Goal: Task Accomplishment & Management: Use online tool/utility

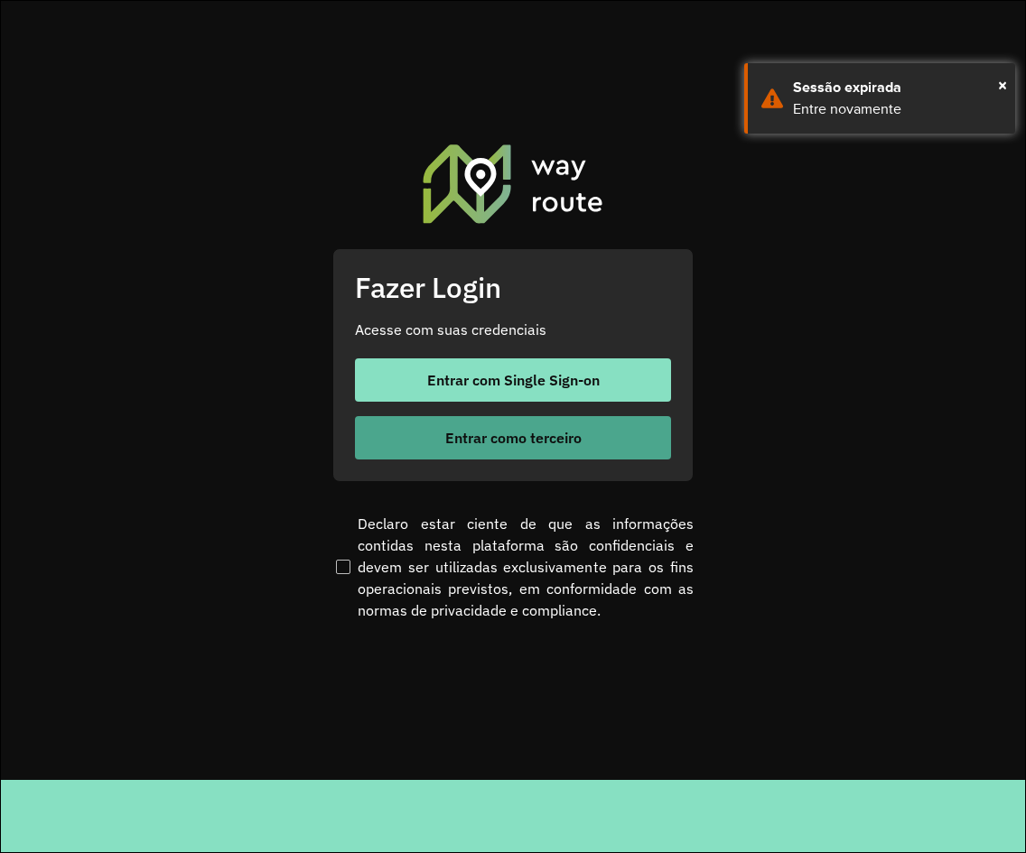
click at [512, 444] on span "Entrar como terceiro" at bounding box center [513, 438] width 136 height 14
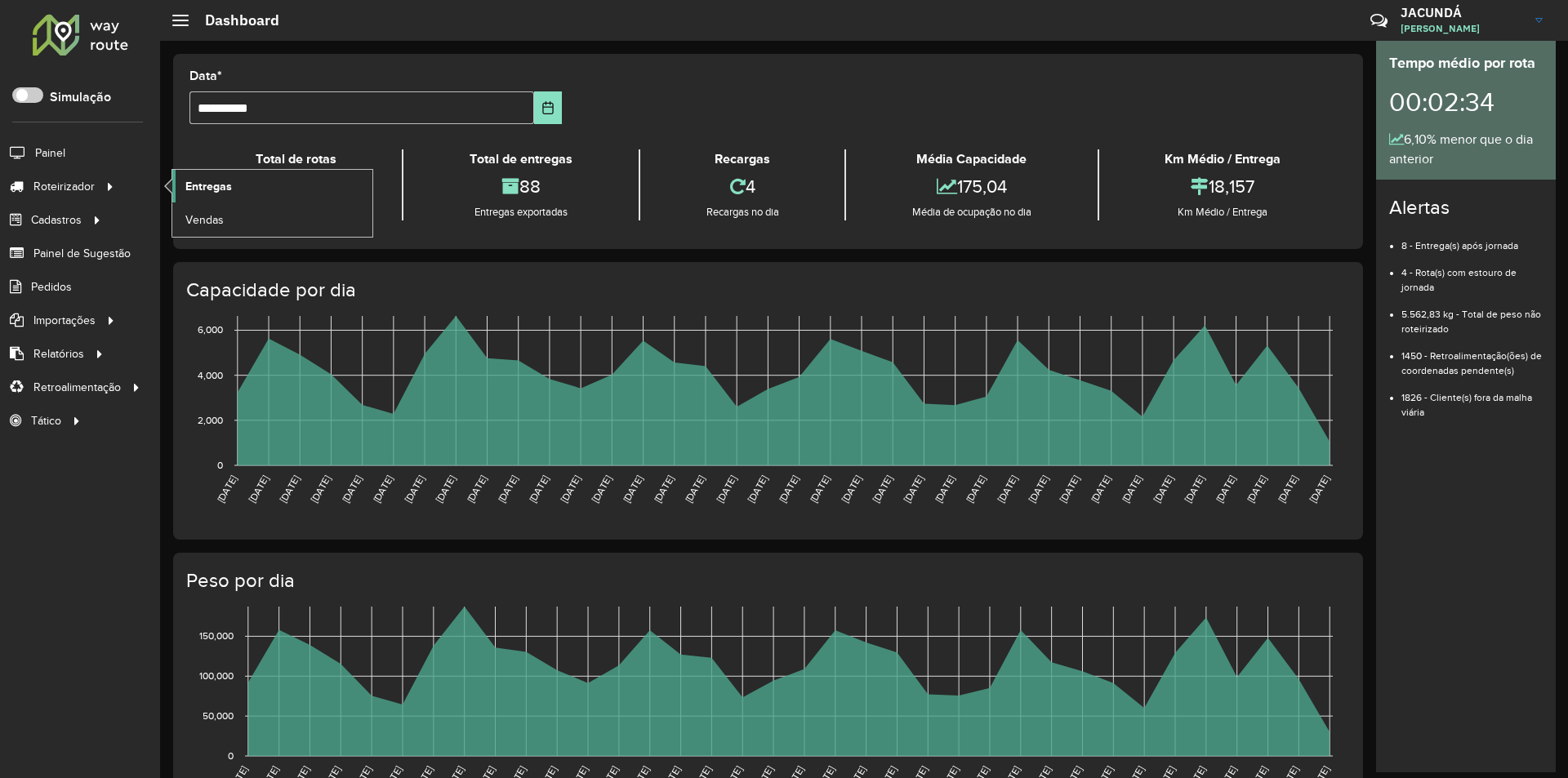
click at [212, 189] on span "Entregas" at bounding box center [208, 186] width 46 height 17
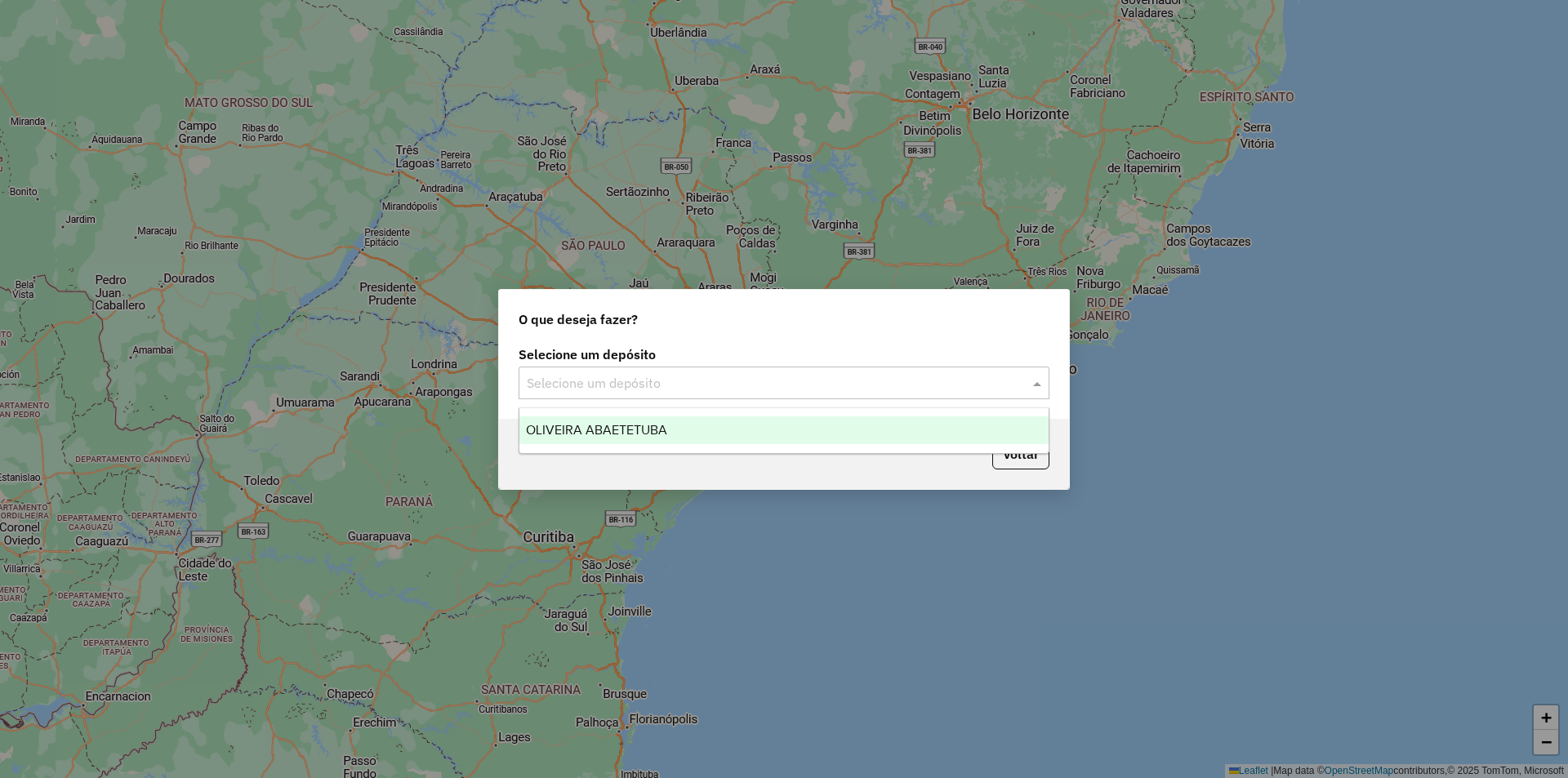
click at [1034, 380] on span at bounding box center [1039, 384] width 21 height 20
click at [596, 432] on span "OLIVEIRA ABAETETUBA" at bounding box center [596, 430] width 141 height 14
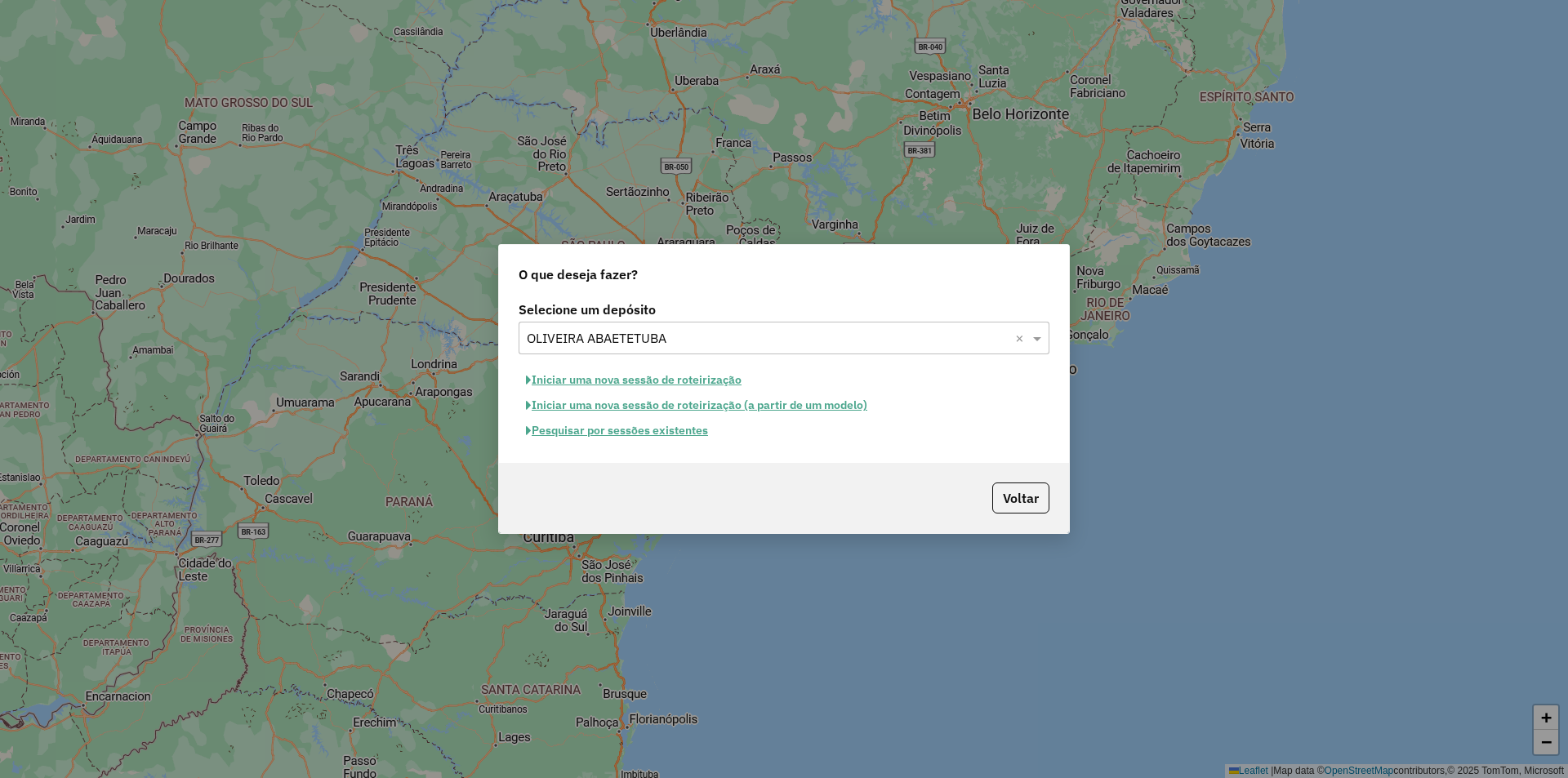
click at [580, 375] on button "Iniciar uma nova sessão de roteirização" at bounding box center [633, 380] width 231 height 25
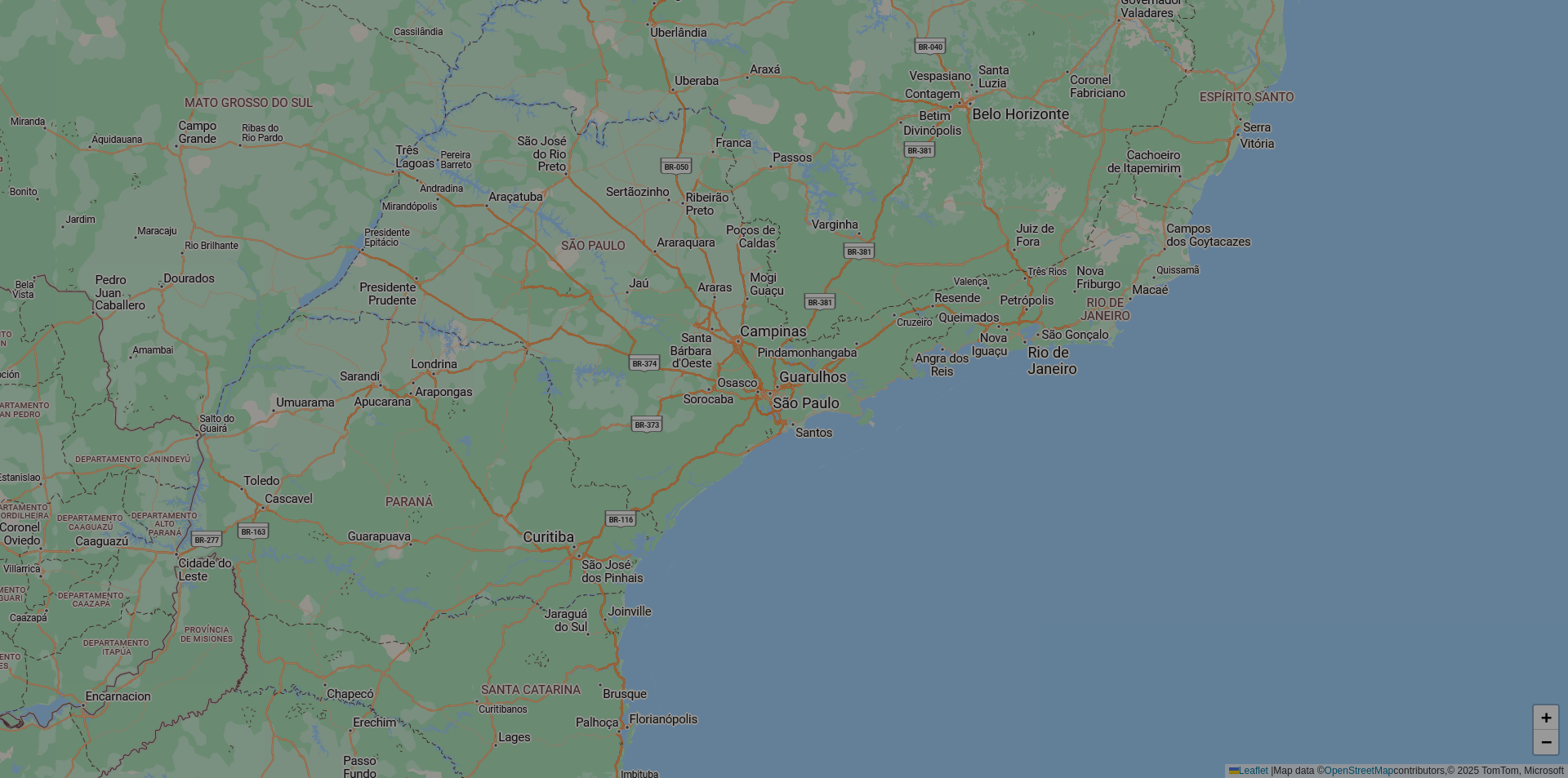
select select "*"
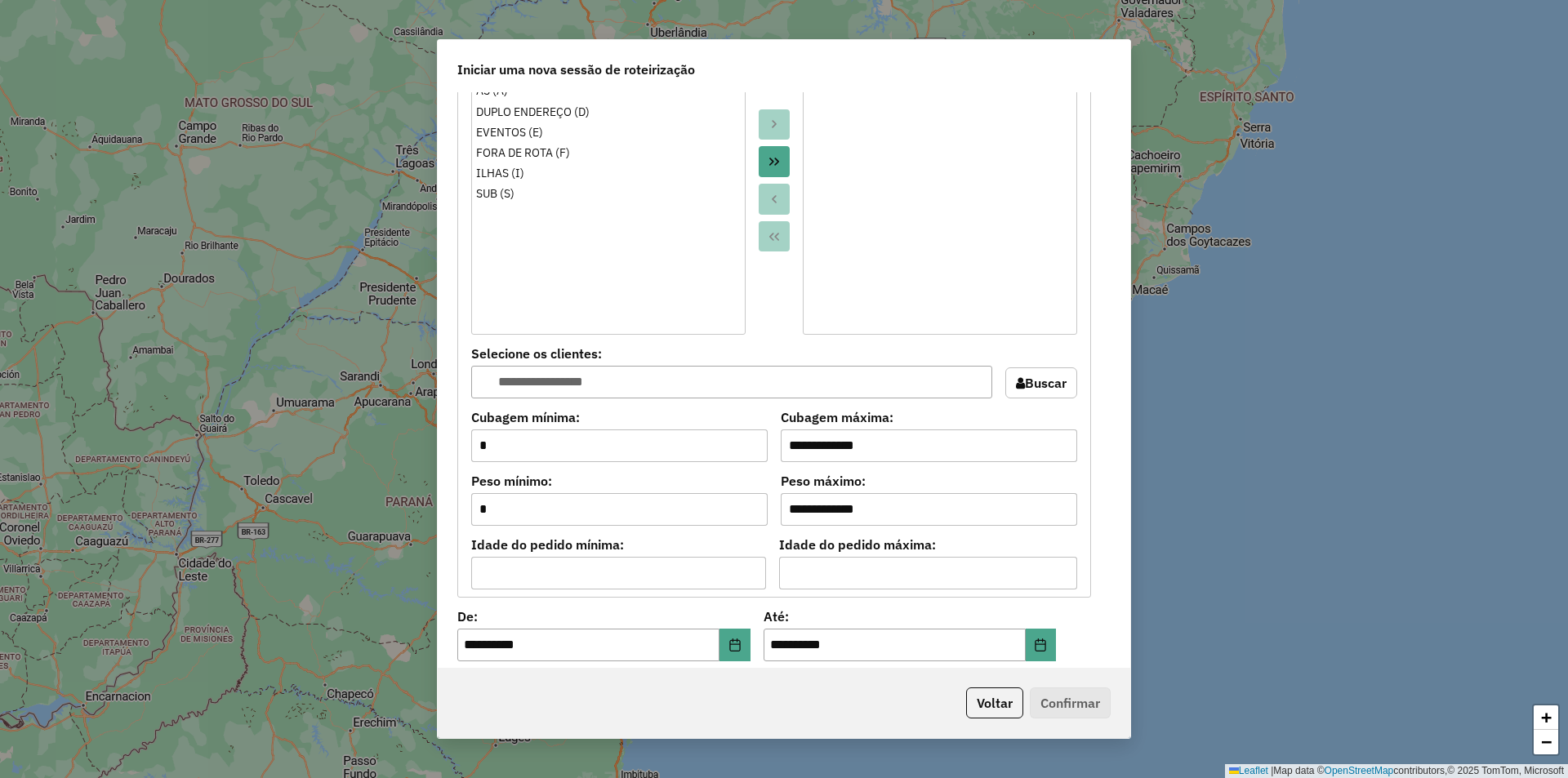
scroll to position [1306, 0]
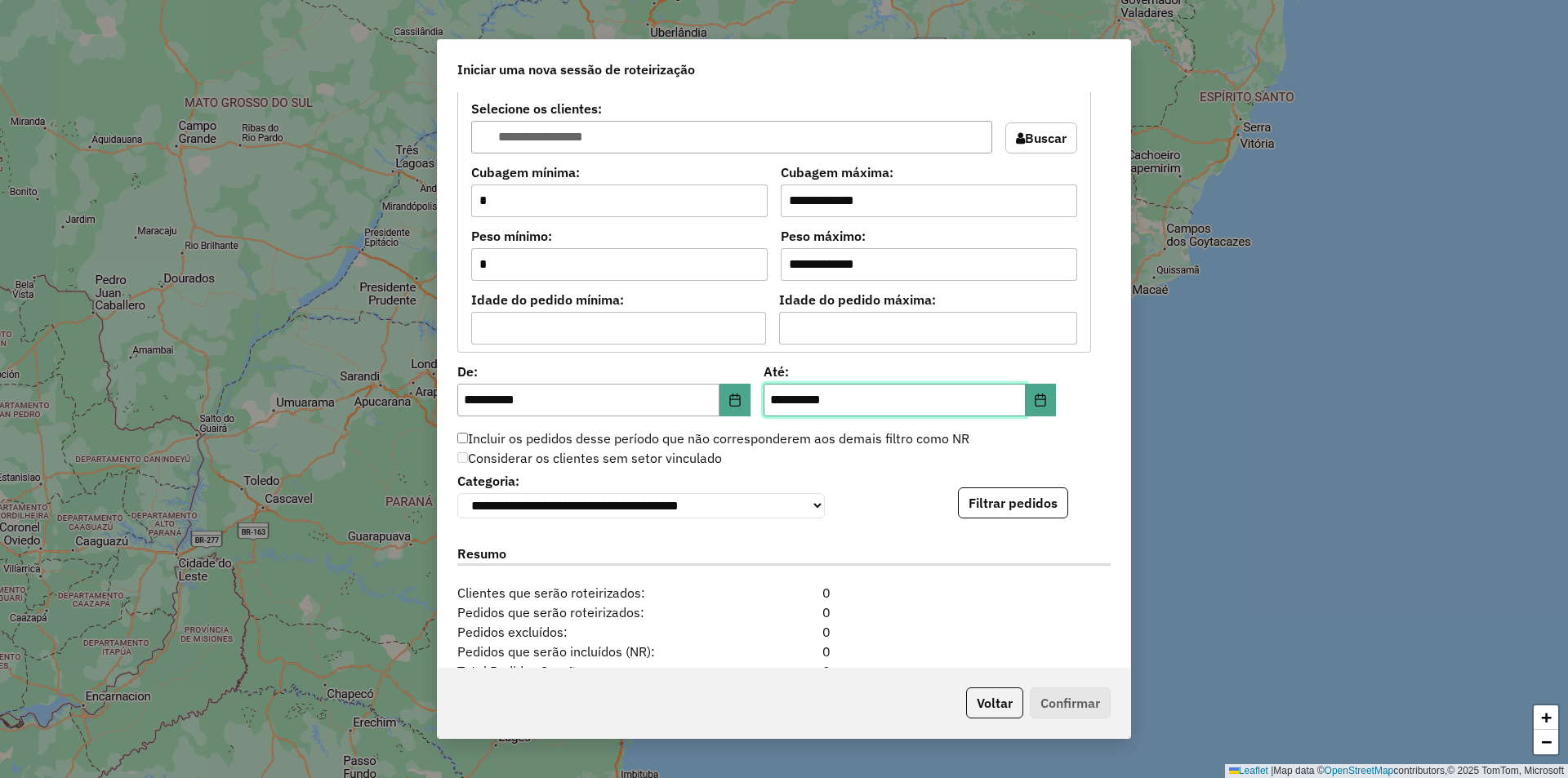
click at [780, 404] on input "**********" at bounding box center [895, 400] width 262 height 33
type input "*********"
type input "**********"
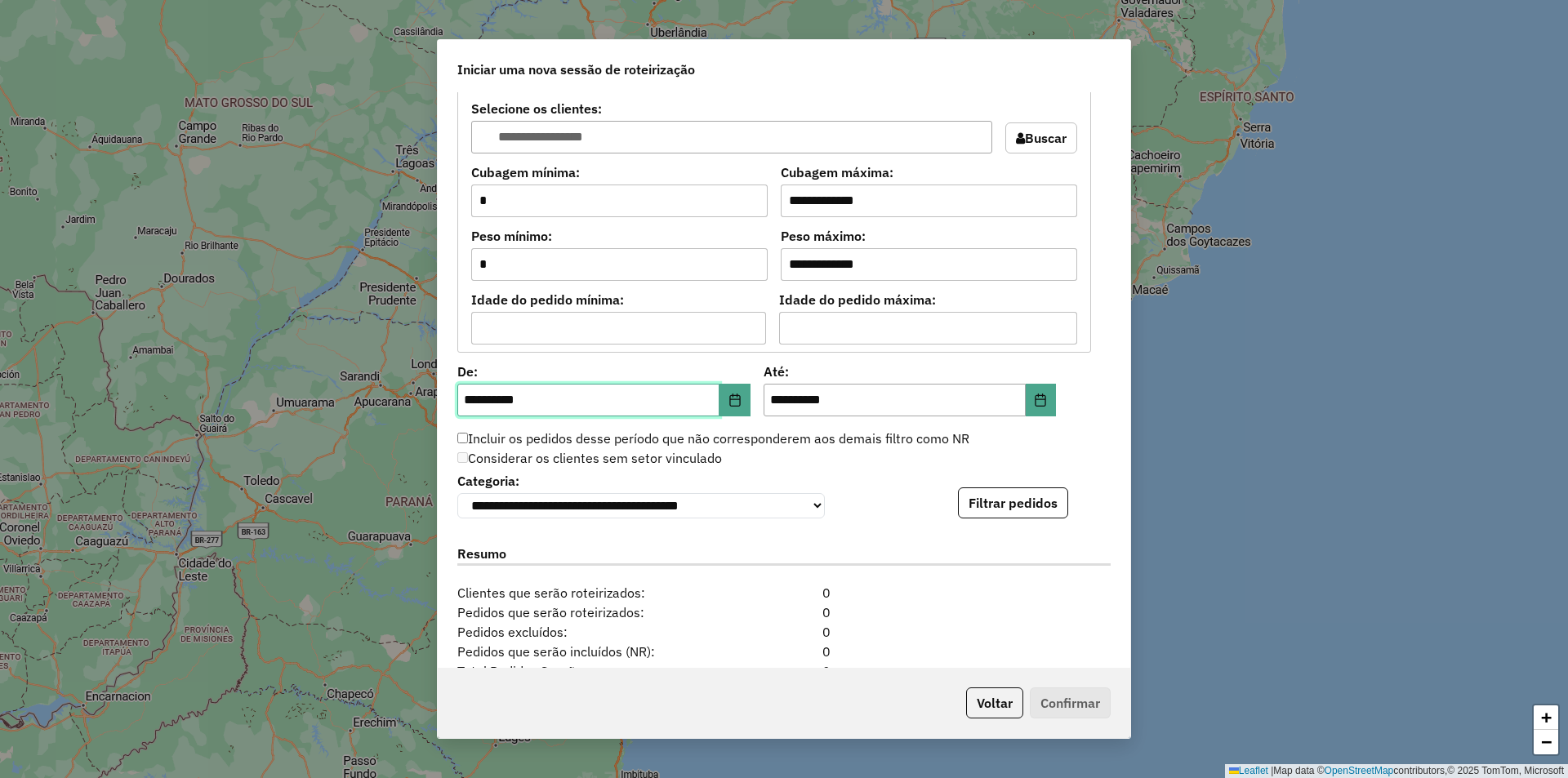
drag, startPoint x: 477, startPoint y: 401, endPoint x: 407, endPoint y: 404, distance: 70.1
click at [414, 403] on div "**********" at bounding box center [784, 389] width 1568 height 778
type input "**********"
click at [1018, 503] on button "Filtrar pedidos" at bounding box center [1013, 503] width 110 height 31
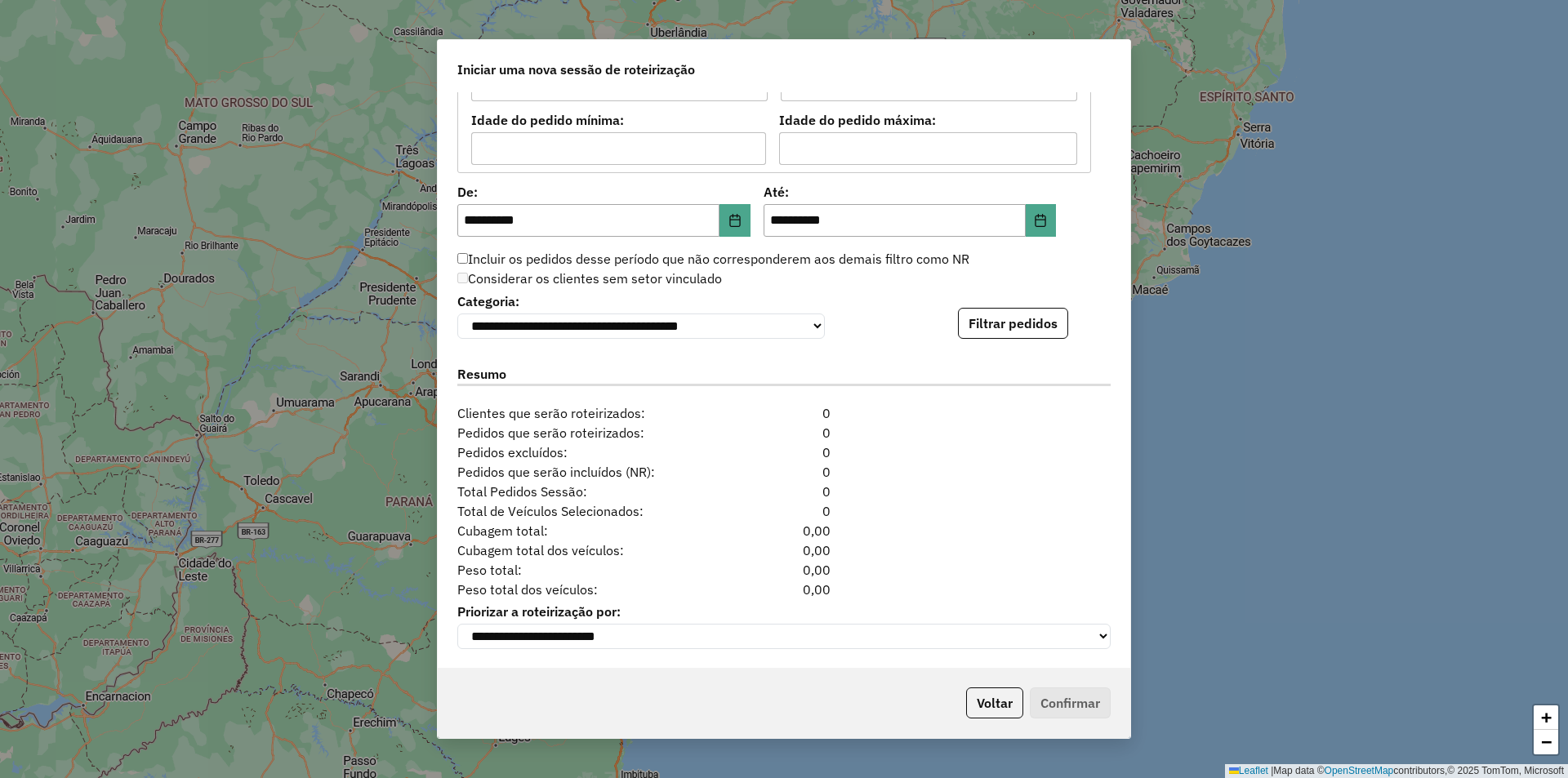
scroll to position [1332, 0]
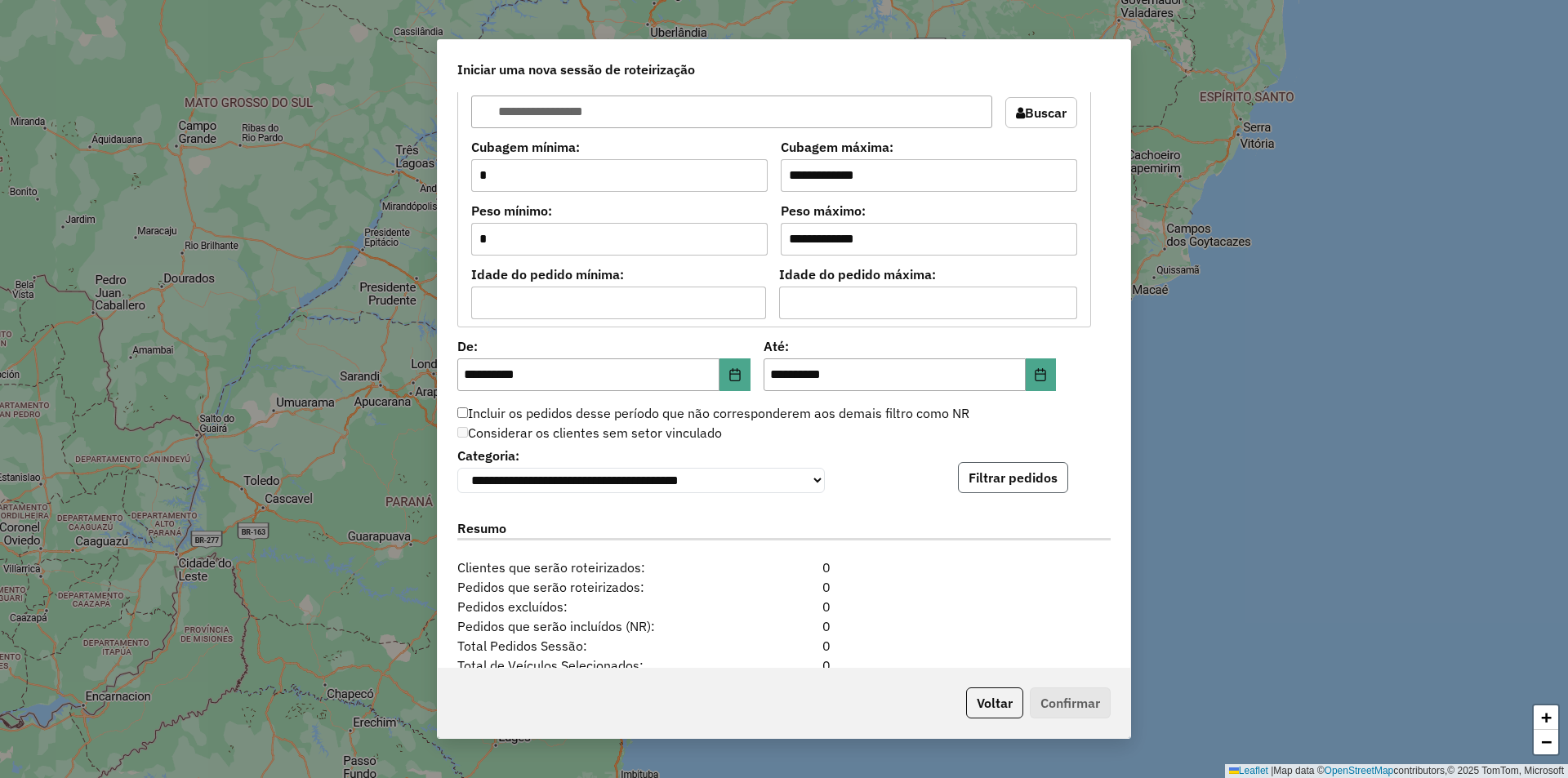
click at [994, 473] on button "Filtrar pedidos" at bounding box center [1013, 478] width 110 height 31
click at [1014, 483] on button "Filtrar pedidos" at bounding box center [1013, 478] width 110 height 31
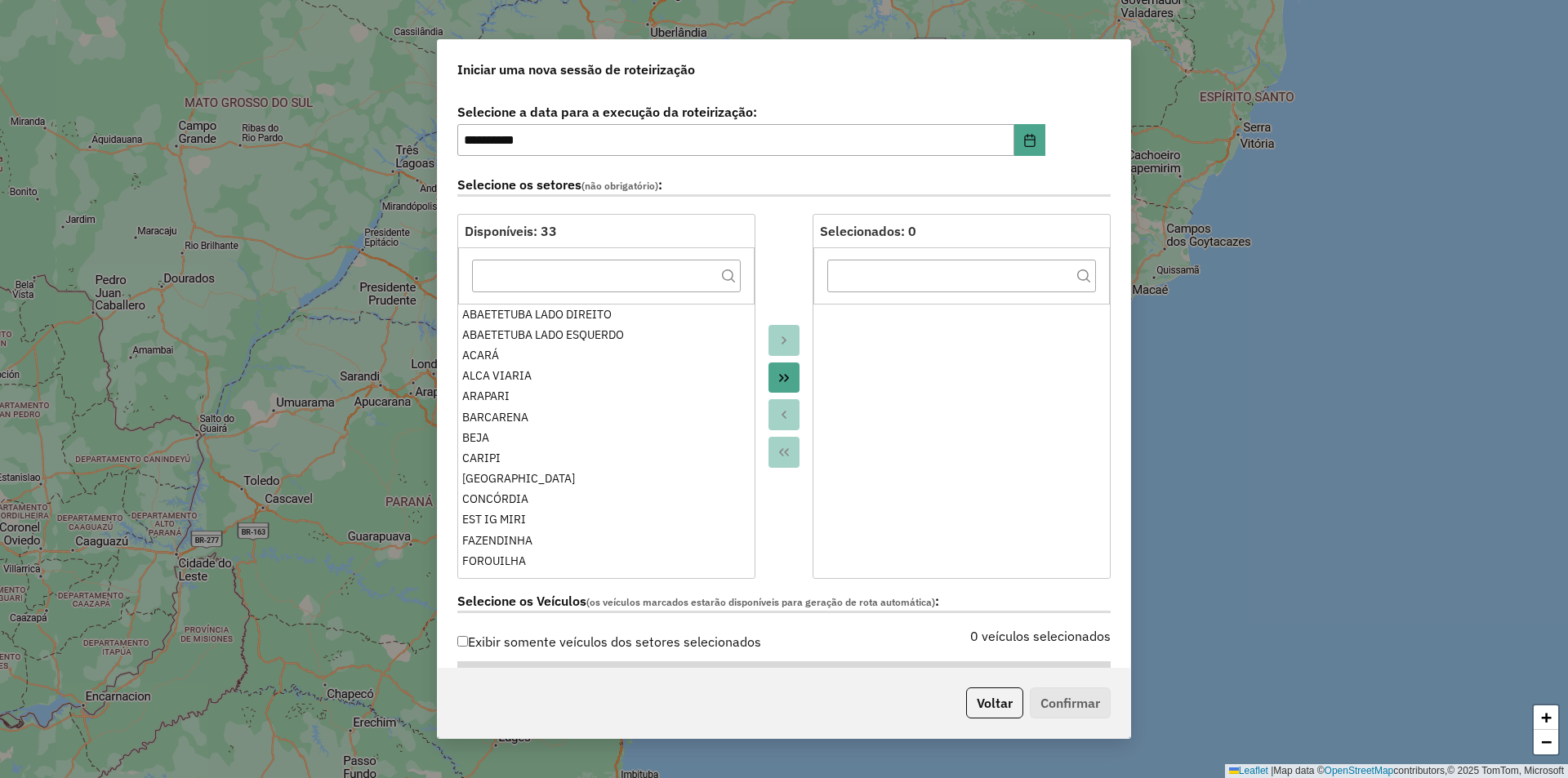
scroll to position [0, 0]
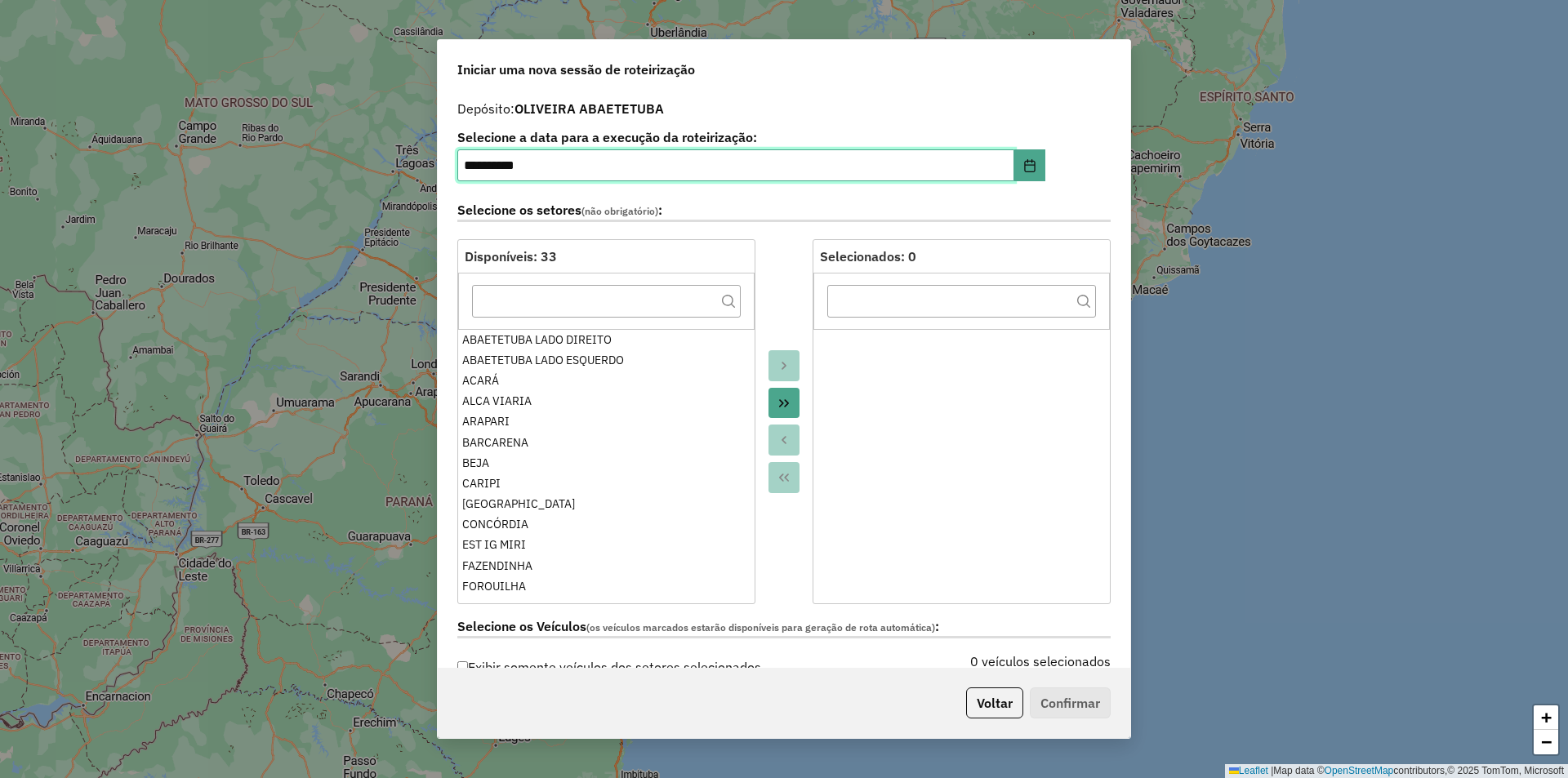
drag, startPoint x: 476, startPoint y: 165, endPoint x: 435, endPoint y: 169, distance: 41.2
click at [435, 169] on div "**********" at bounding box center [784, 389] width 1568 height 778
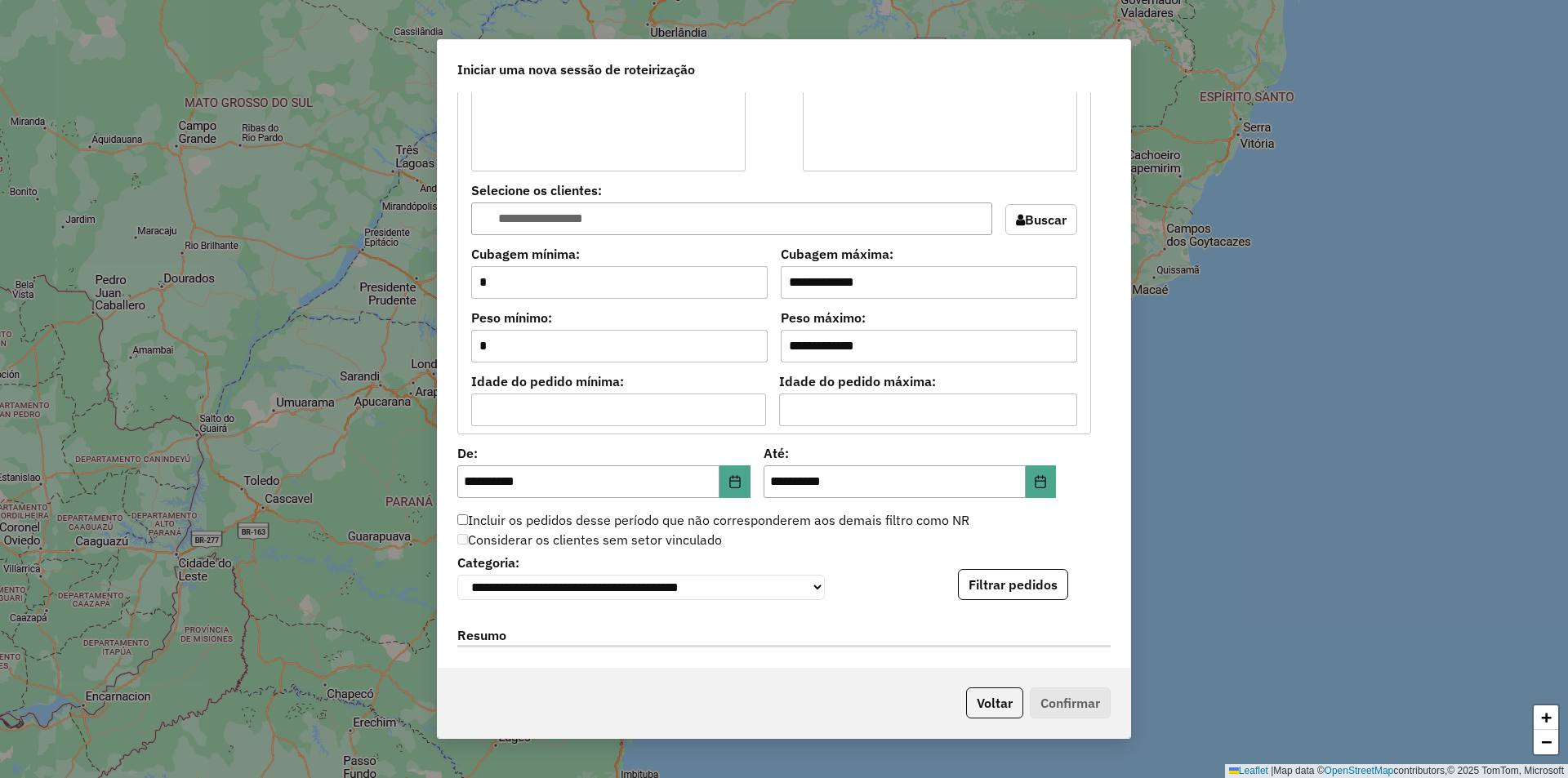
scroll to position [1389, 0]
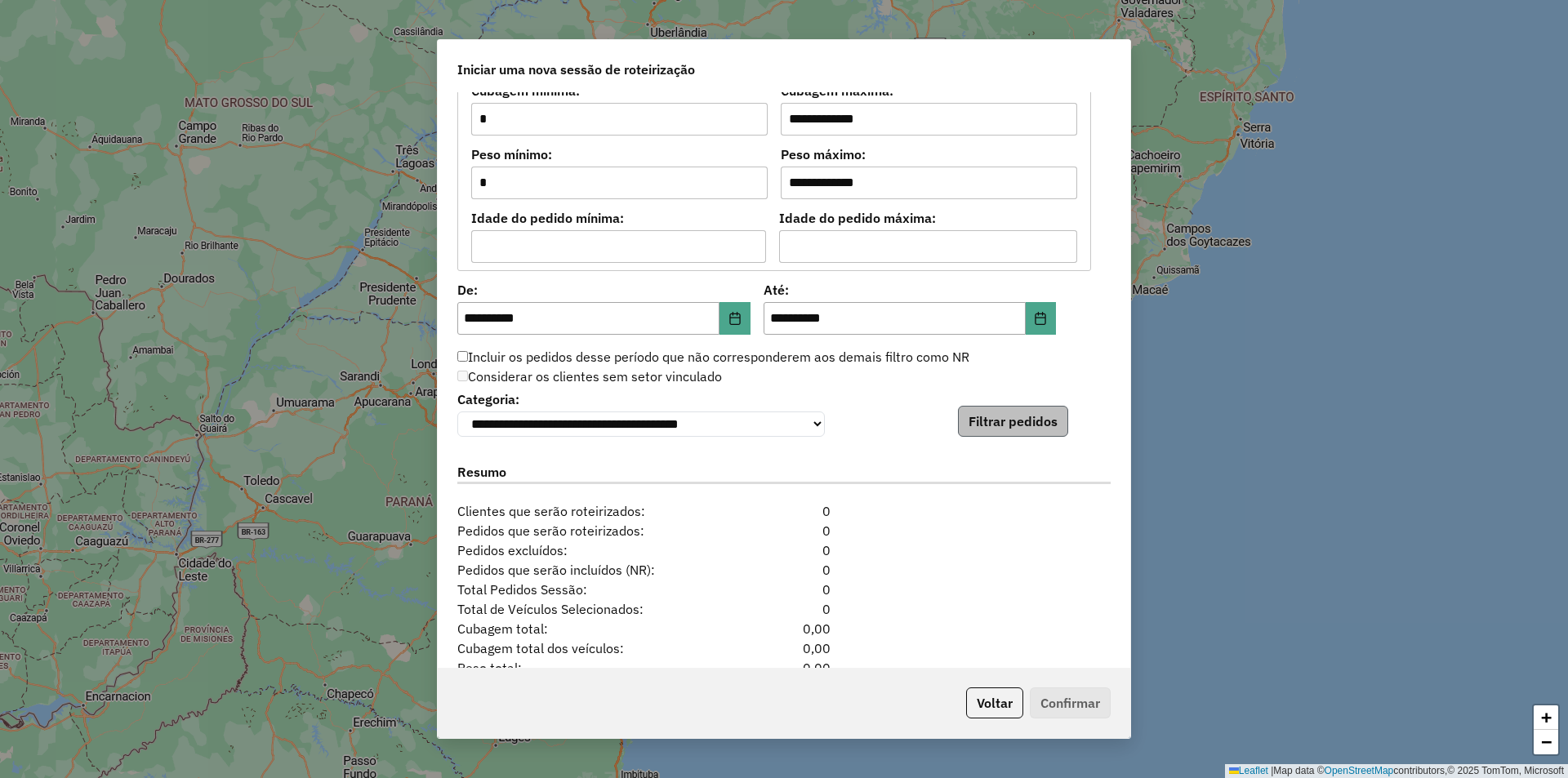
type input "**********"
click at [994, 420] on button "Filtrar pedidos" at bounding box center [1013, 422] width 110 height 31
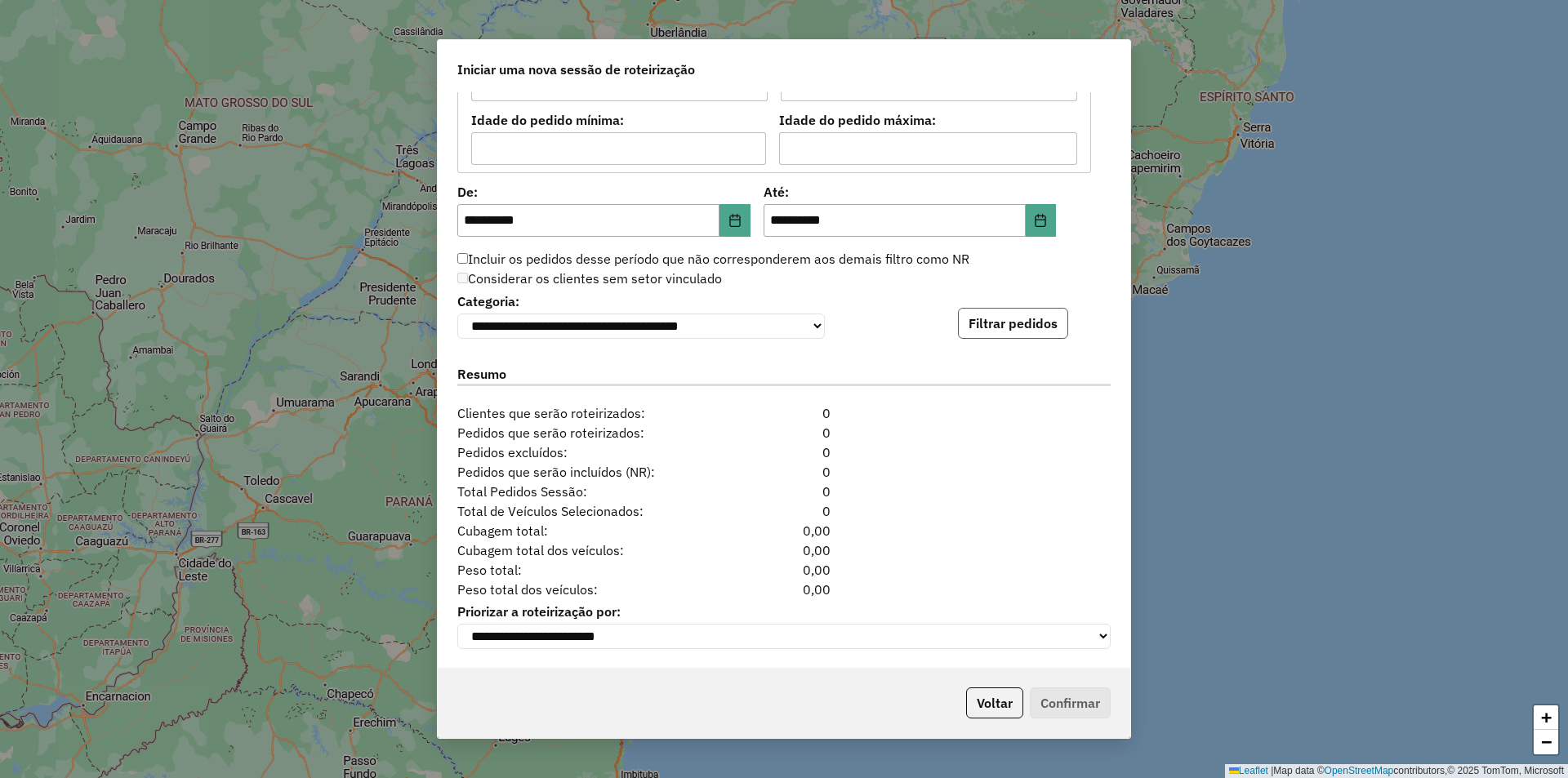
click at [1012, 308] on button "Filtrar pedidos" at bounding box center [1013, 323] width 110 height 31
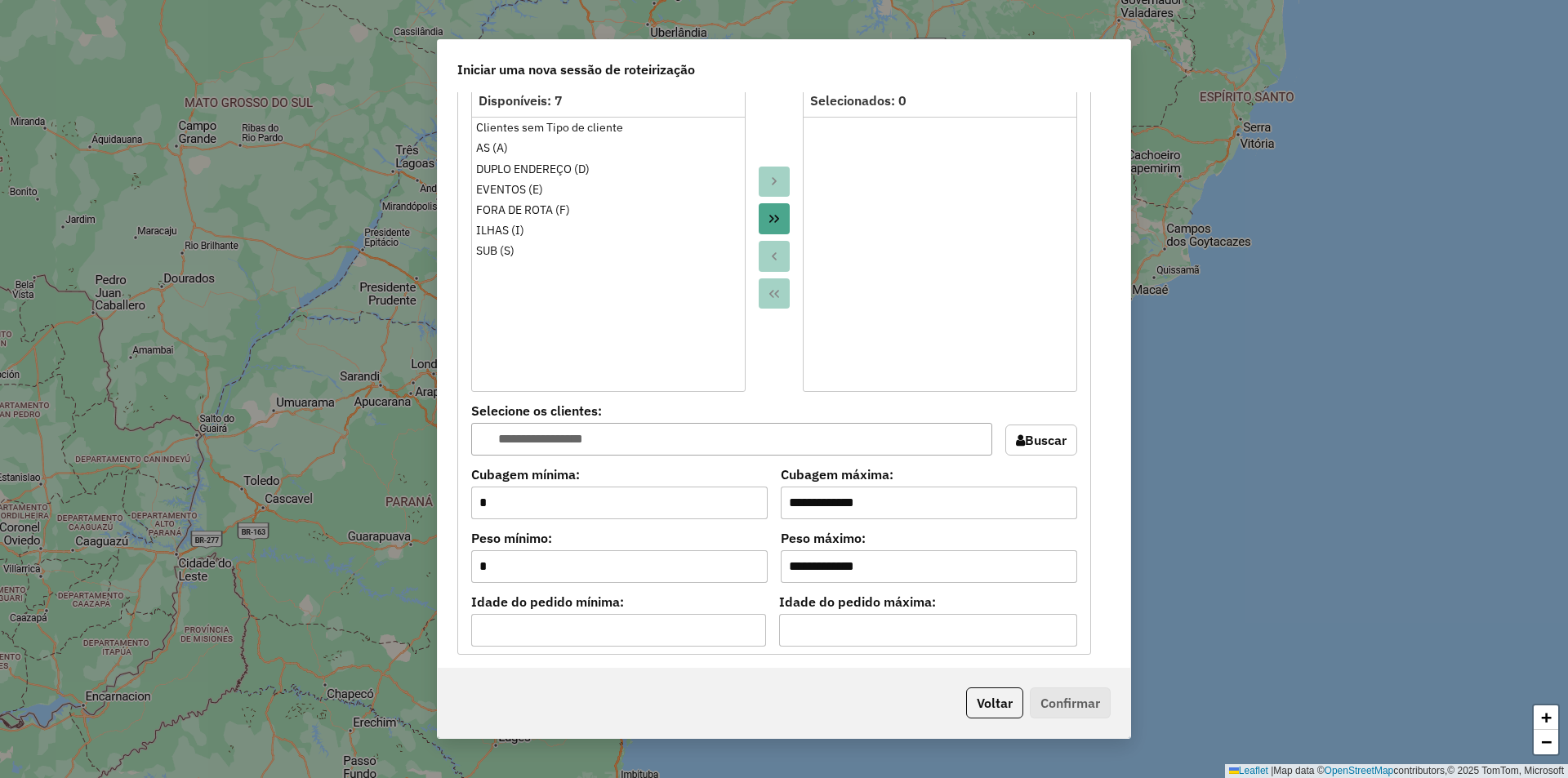
scroll to position [596, 0]
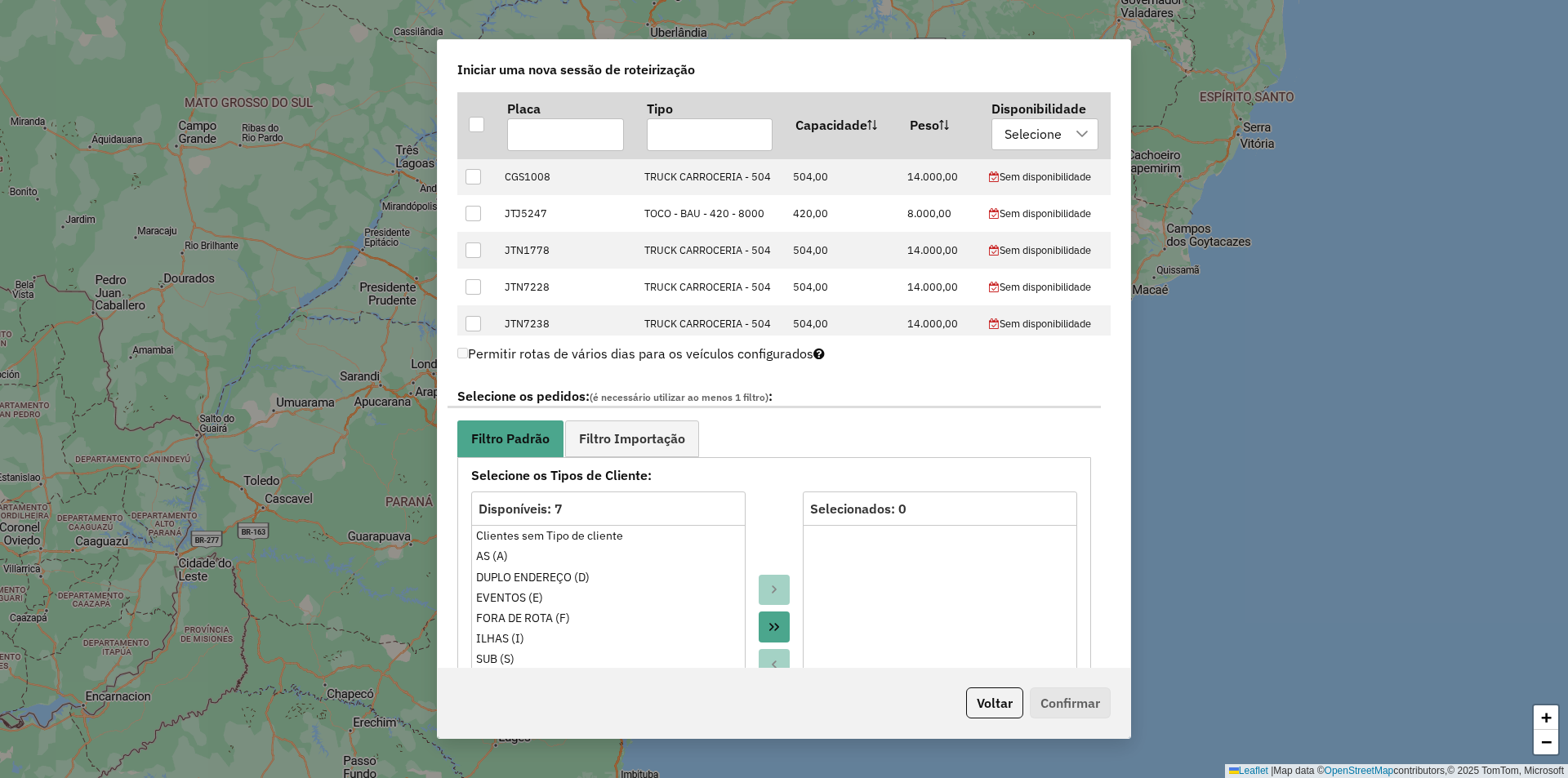
click at [881, 584] on ul at bounding box center [940, 655] width 273 height 261
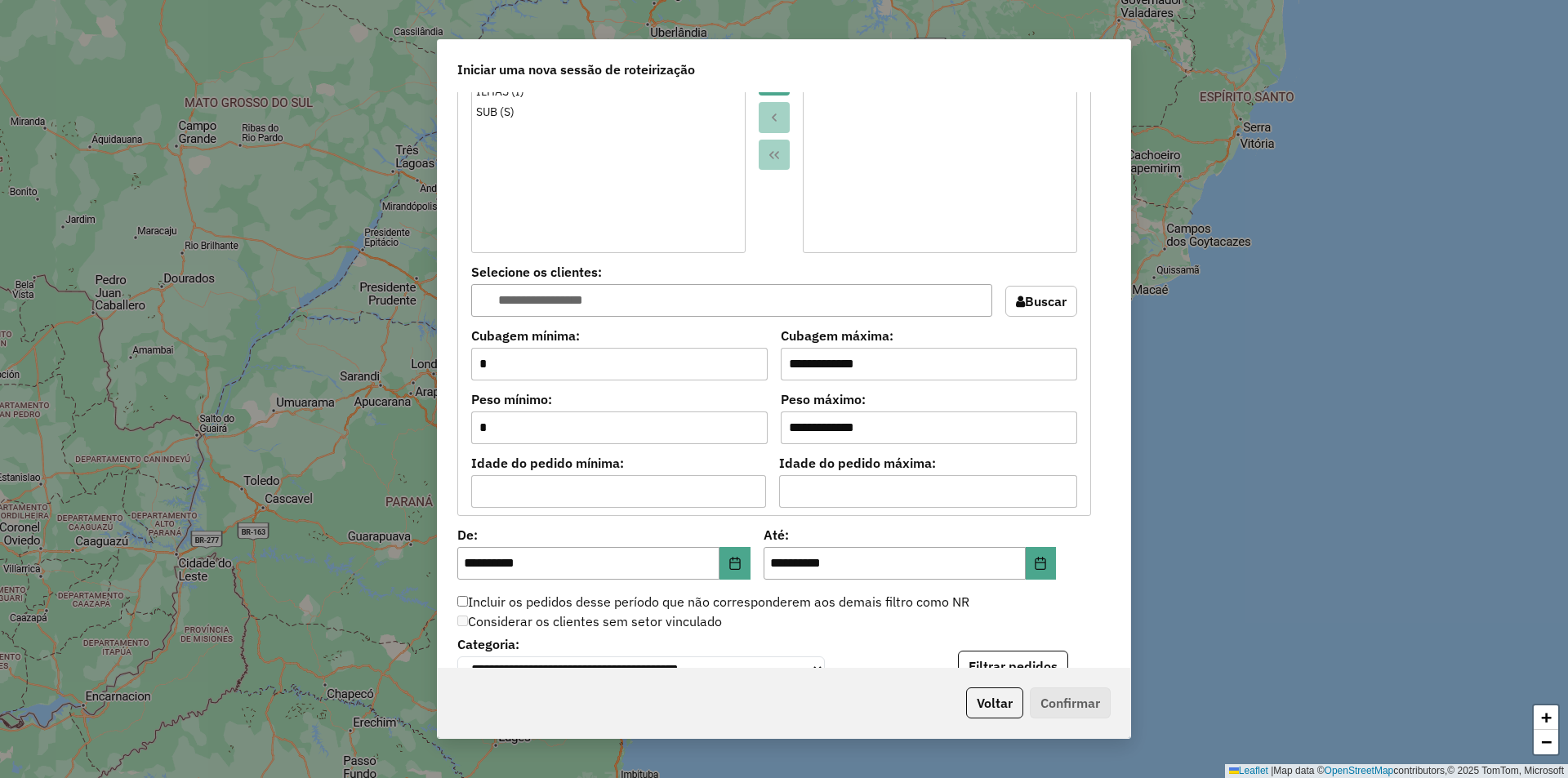
scroll to position [1470, 0]
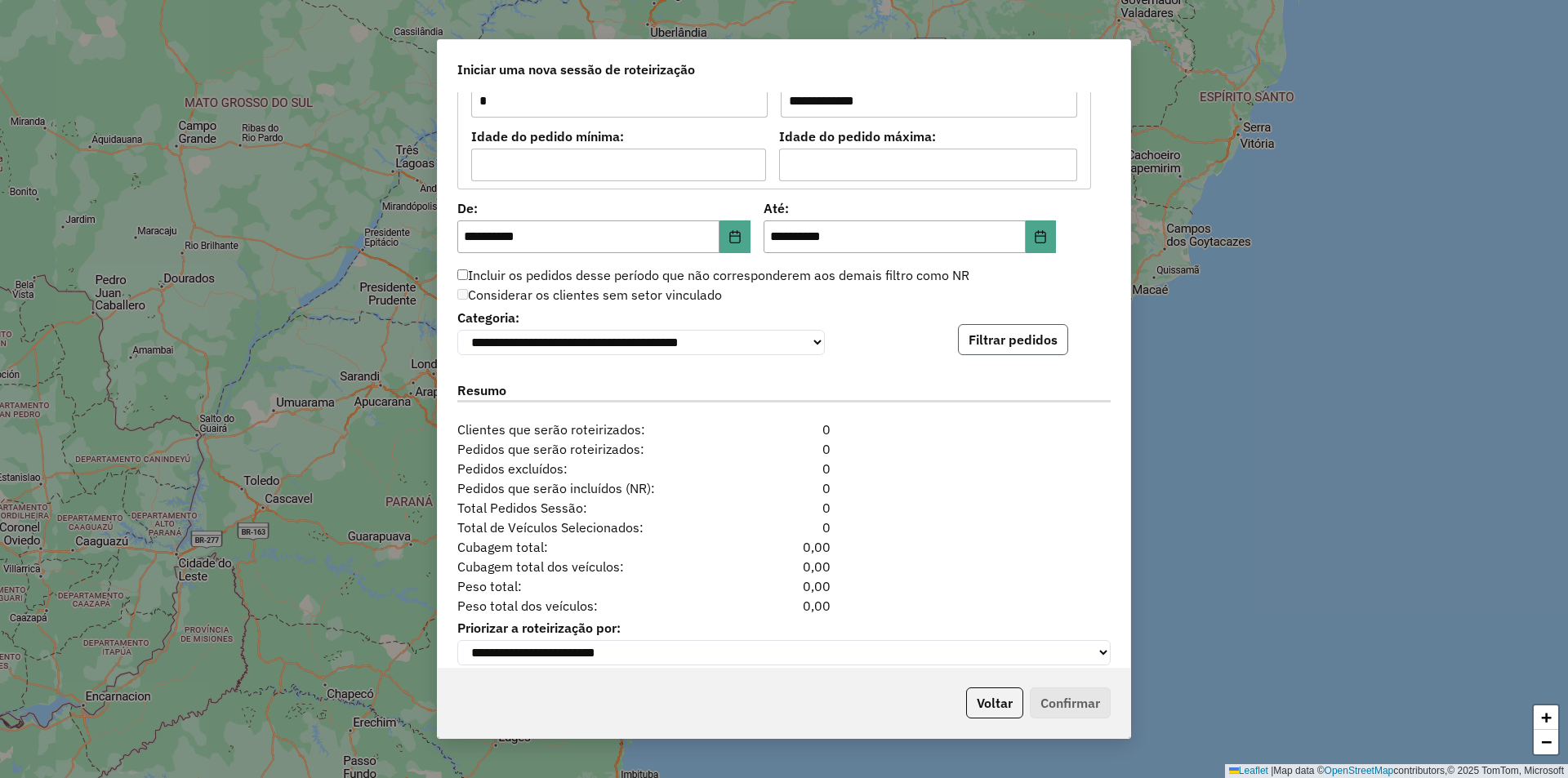
click at [1004, 345] on button "Filtrar pedidos" at bounding box center [1013, 339] width 110 height 31
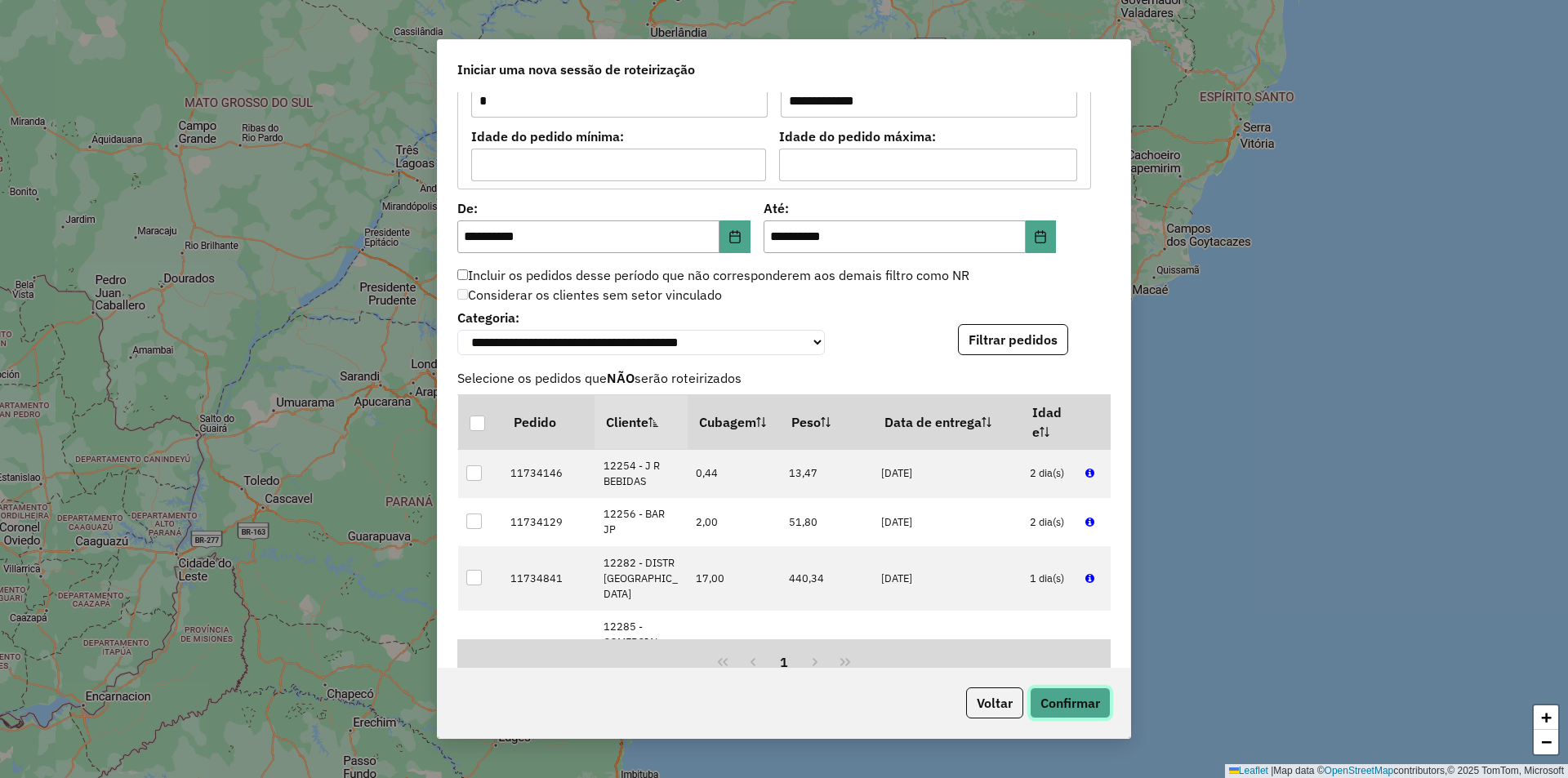
click at [1079, 703] on button "Confirmar" at bounding box center [1069, 703] width 81 height 31
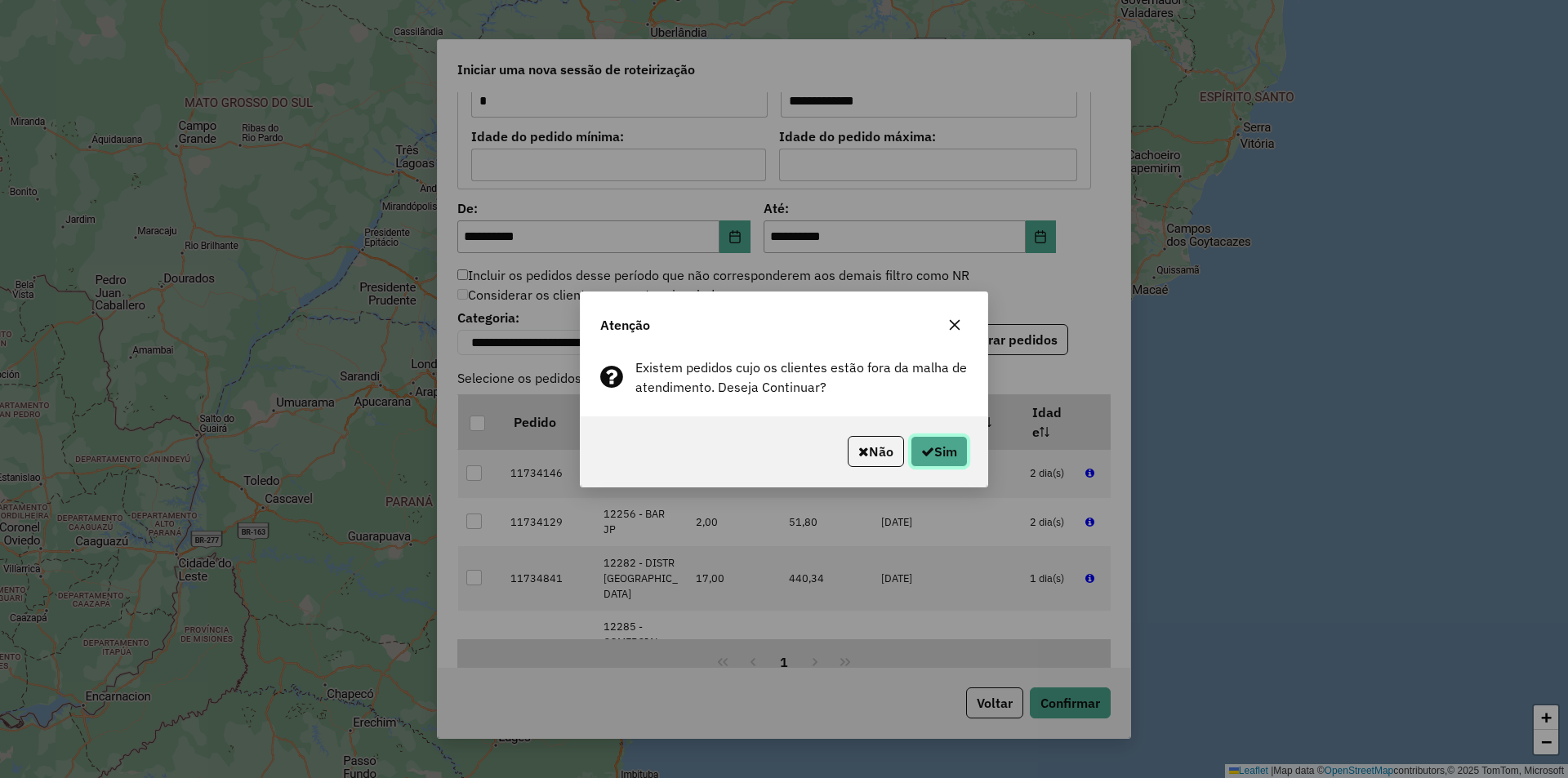
click at [933, 459] on button "Sim" at bounding box center [939, 451] width 57 height 31
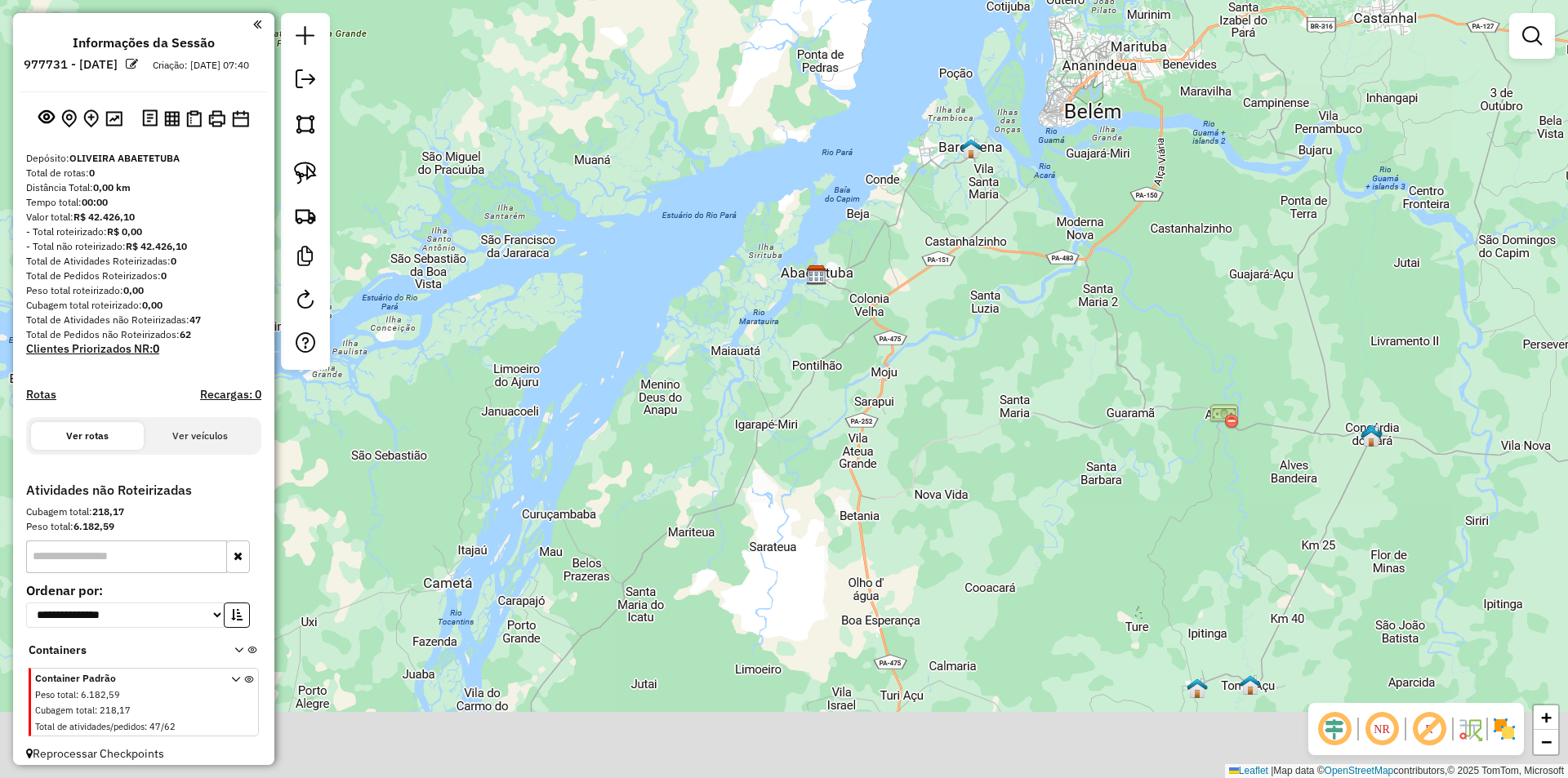
drag, startPoint x: 852, startPoint y: 628, endPoint x: 886, endPoint y: 471, distance: 160.6
click at [887, 489] on div "Janela de atendimento Grade de atendimento Capacidade Transportadoras Veículos …" at bounding box center [784, 389] width 1568 height 778
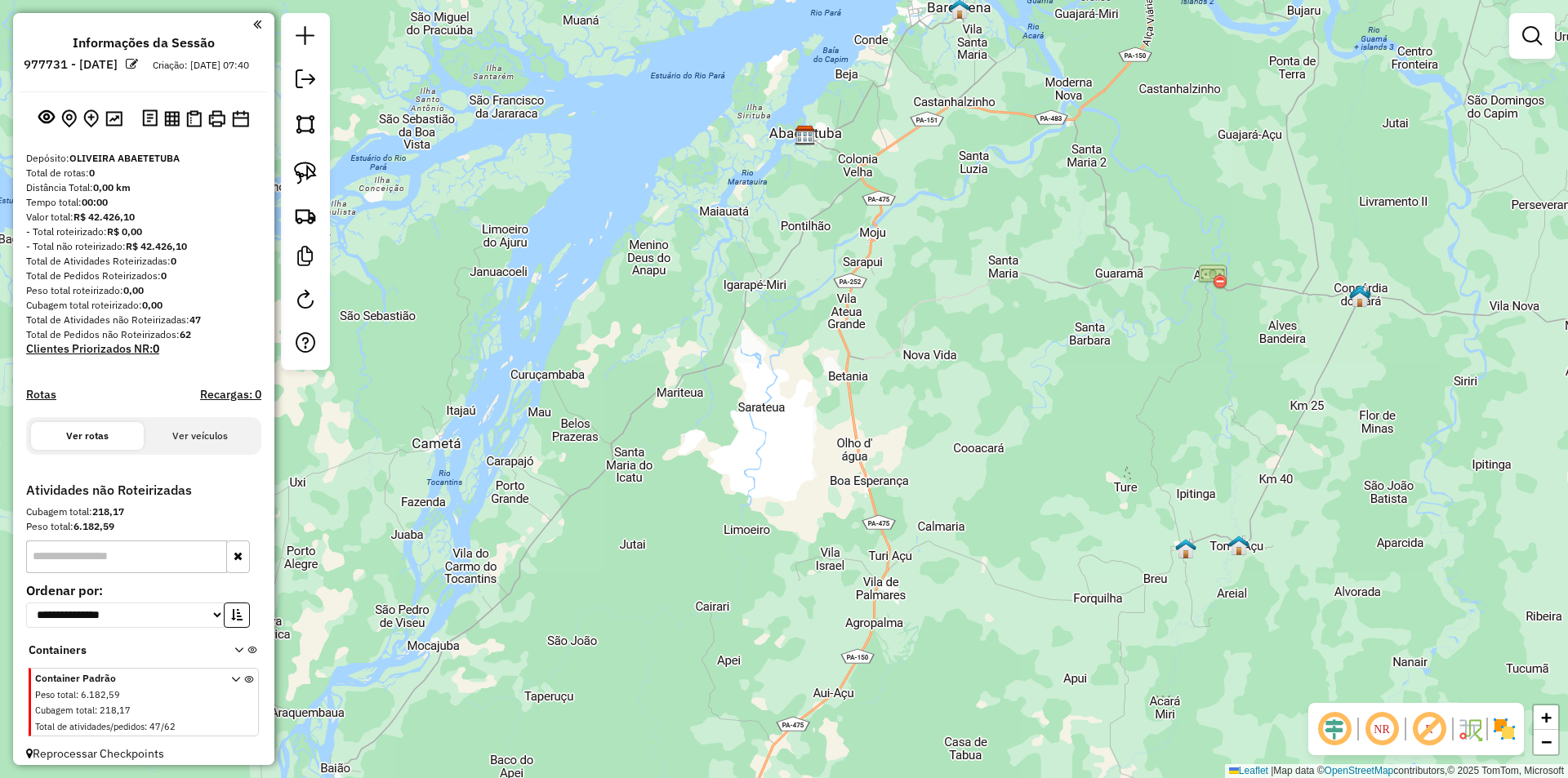
drag, startPoint x: 924, startPoint y: 602, endPoint x: 904, endPoint y: 505, distance: 99.0
click at [904, 505] on div "Janela de atendimento Grade de atendimento Capacidade Transportadoras Veículos …" at bounding box center [784, 389] width 1568 height 778
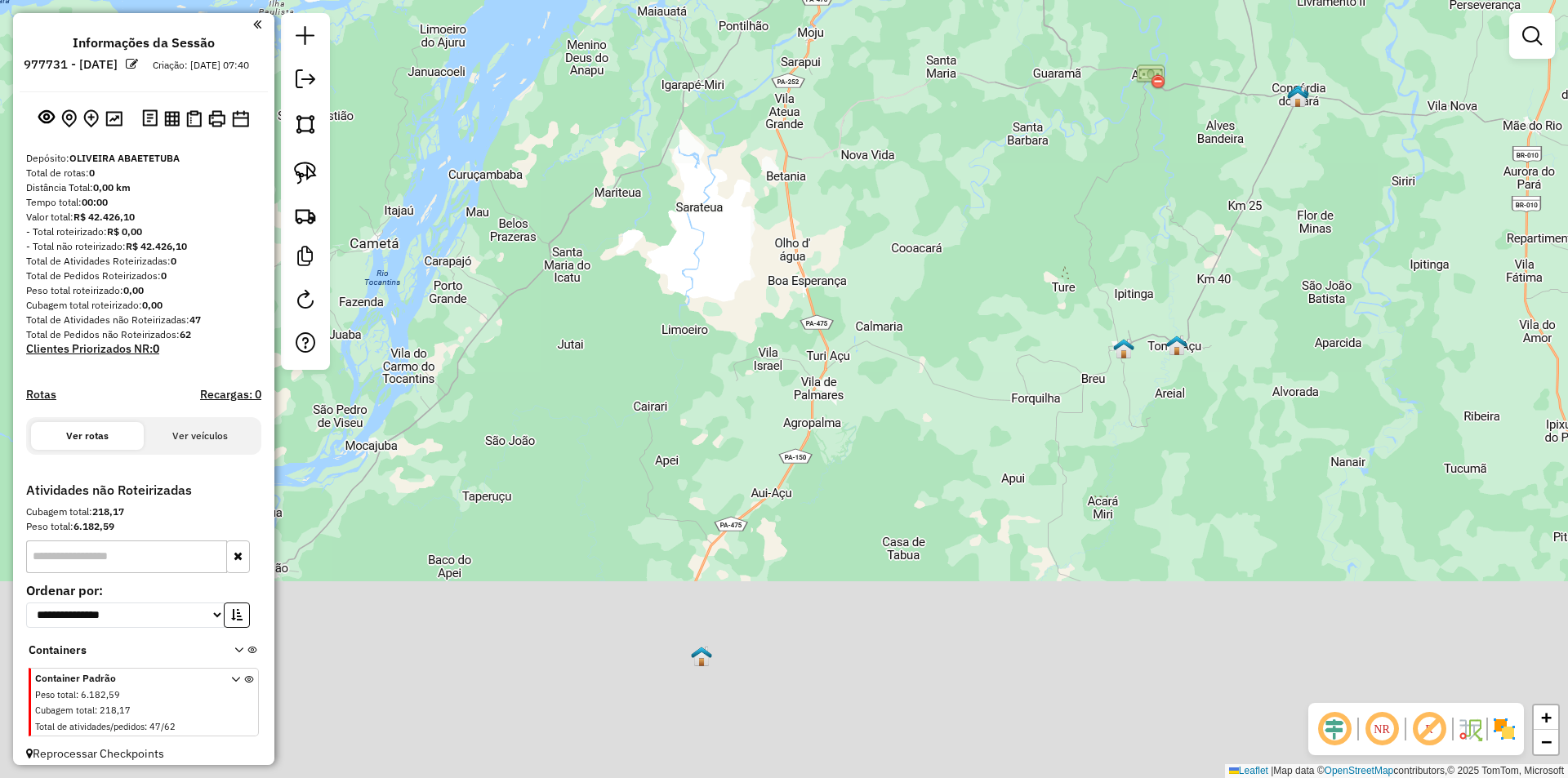
drag, startPoint x: 1022, startPoint y: 558, endPoint x: 920, endPoint y: 286, distance: 290.5
click at [951, 335] on div "Janela de atendimento Grade de atendimento Capacidade Transportadoras Veículos …" at bounding box center [784, 389] width 1568 height 778
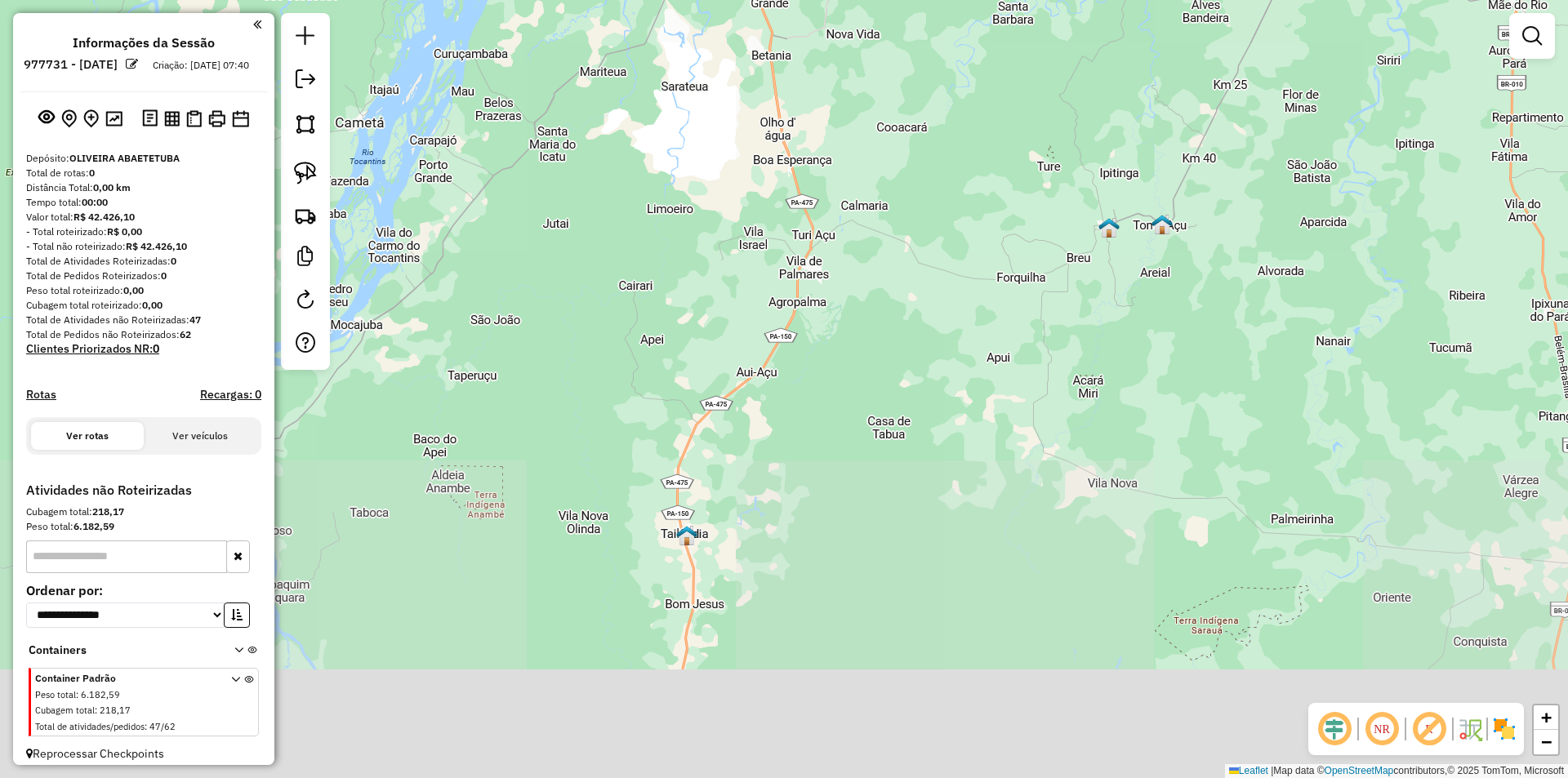
drag, startPoint x: 816, startPoint y: 544, endPoint x: 870, endPoint y: 413, distance: 141.7
click at [864, 424] on div "Janela de atendimento Grade de atendimento Capacidade Transportadoras Veículos …" at bounding box center [784, 389] width 1568 height 778
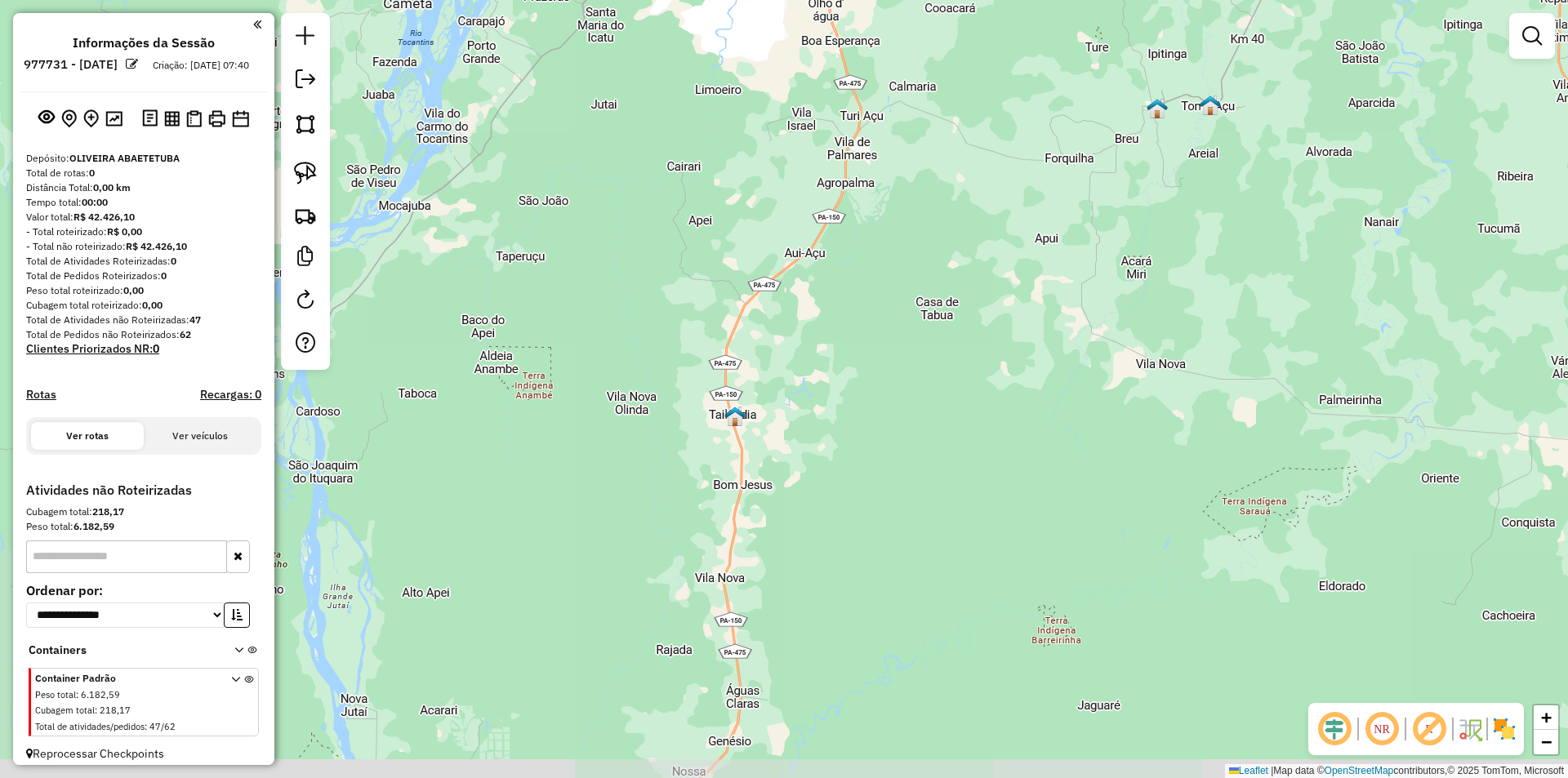
drag, startPoint x: 903, startPoint y: 498, endPoint x: 921, endPoint y: 392, distance: 107.5
click at [920, 415] on div "Janela de atendimento Grade de atendimento Capacidade Transportadoras Veículos …" at bounding box center [784, 389] width 1568 height 778
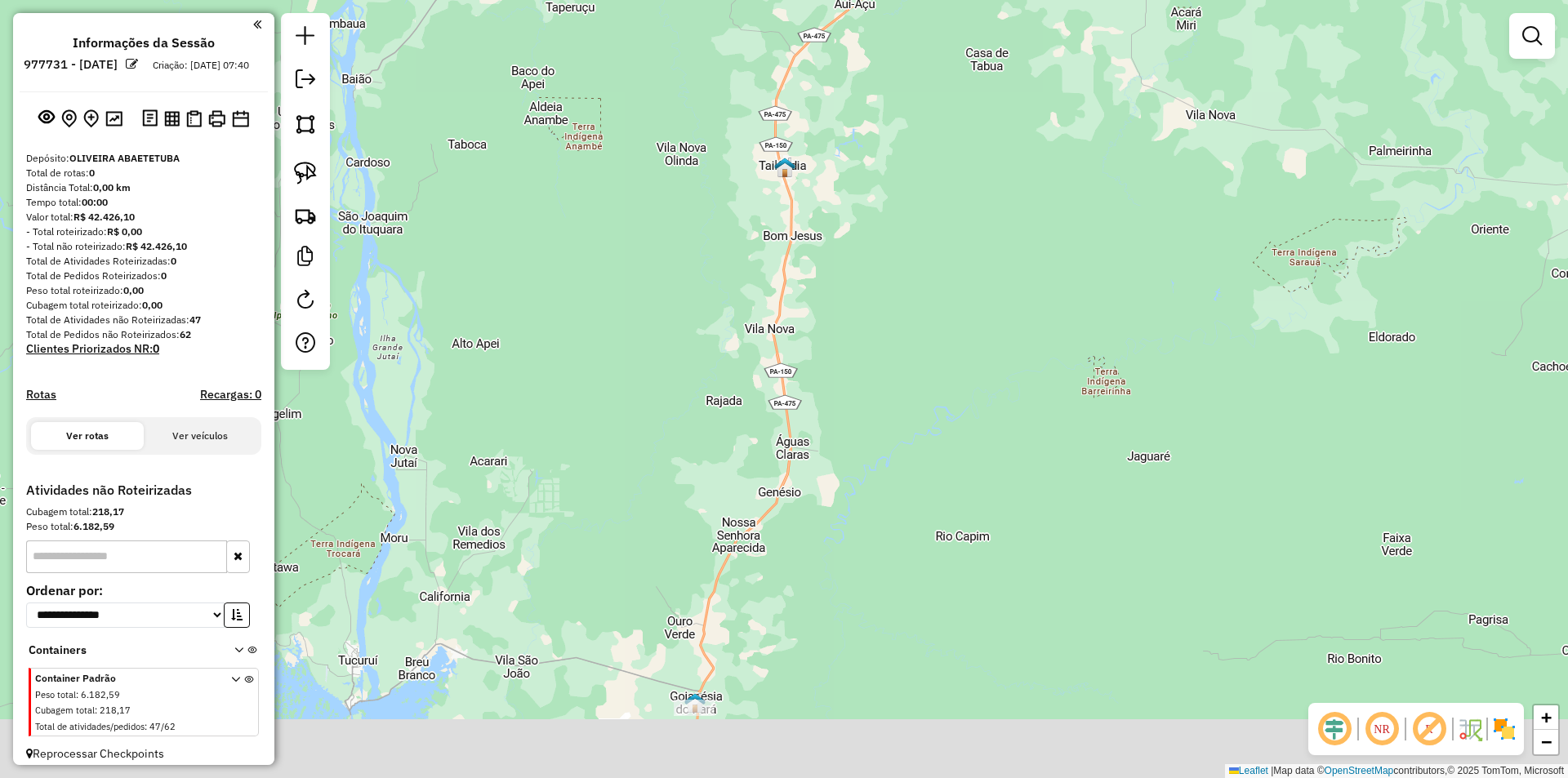
drag, startPoint x: 920, startPoint y: 453, endPoint x: 938, endPoint y: 327, distance: 127.3
click at [938, 346] on div "Janela de atendimento Grade de atendimento Capacidade Transportadoras Veículos …" at bounding box center [784, 389] width 1568 height 778
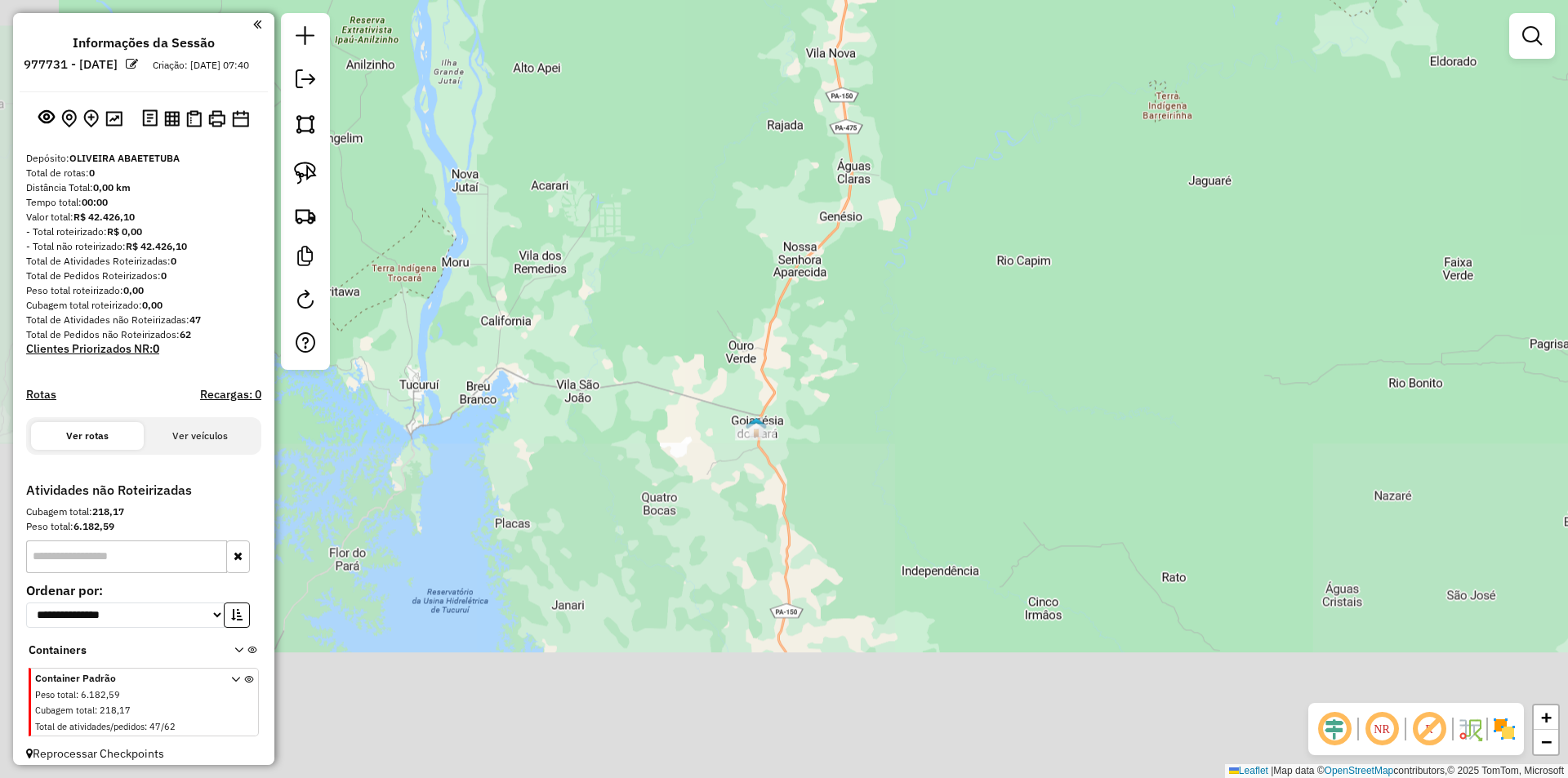
drag, startPoint x: 847, startPoint y: 589, endPoint x: 886, endPoint y: 464, distance: 130.9
click at [886, 469] on div "Janela de atendimento Grade de atendimento Capacidade Transportadoras Veículos …" at bounding box center [784, 389] width 1568 height 778
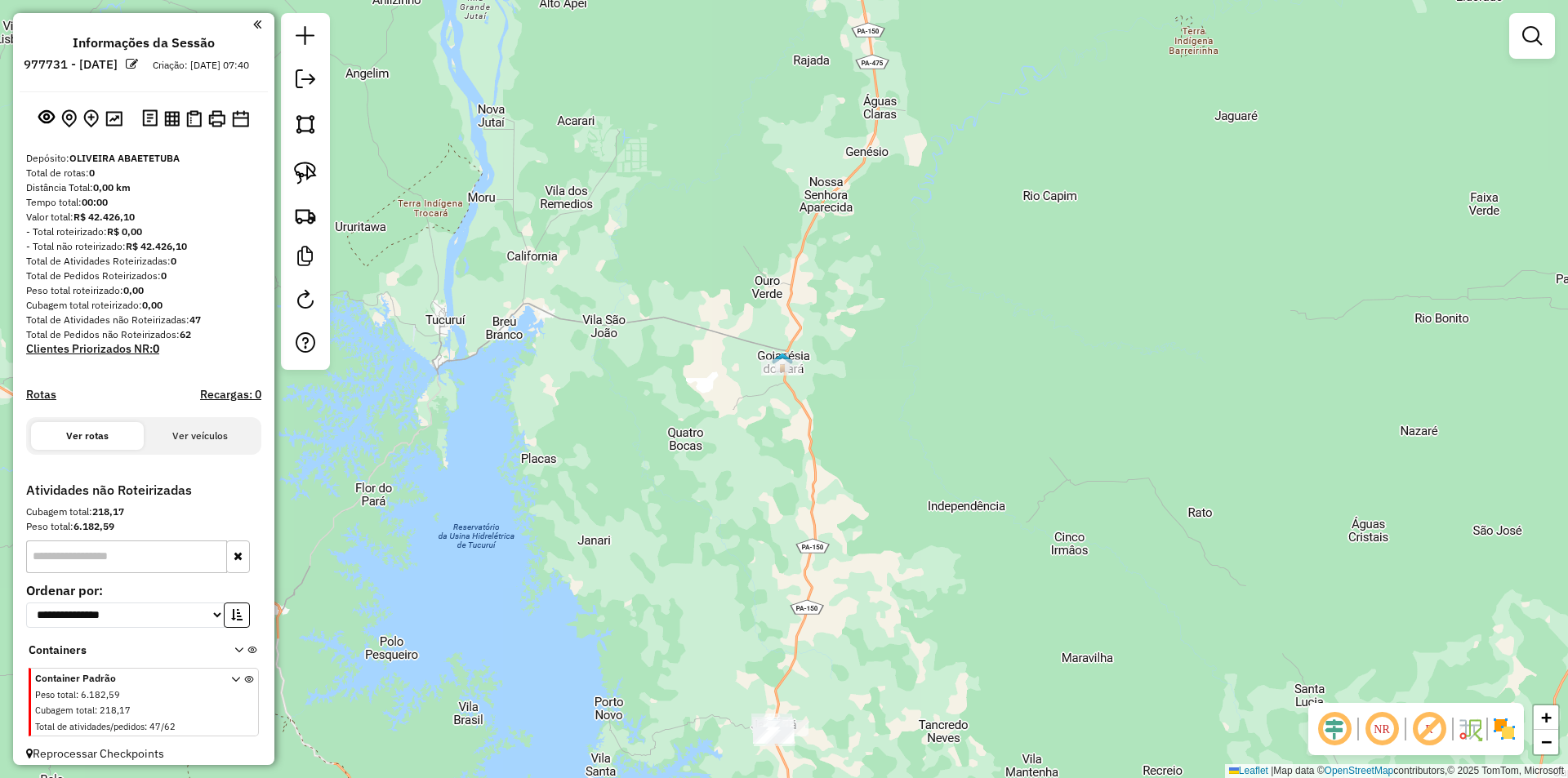
drag, startPoint x: 891, startPoint y: 508, endPoint x: 909, endPoint y: 347, distance: 162.0
click at [909, 357] on div "Janela de atendimento Grade de atendimento Capacidade Transportadoras Veículos …" at bounding box center [784, 389] width 1568 height 778
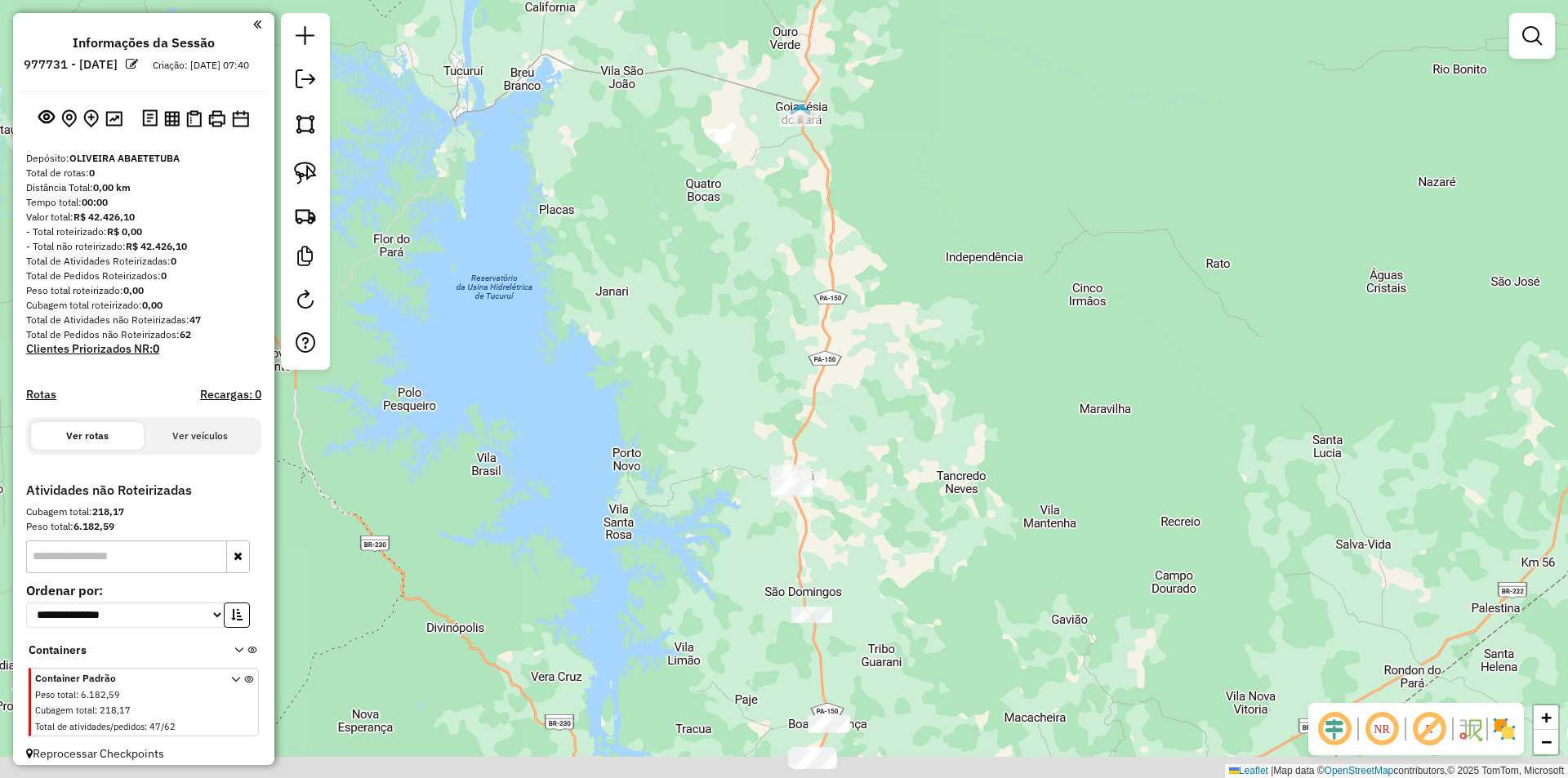
drag, startPoint x: 889, startPoint y: 481, endPoint x: 890, endPoint y: 412, distance: 69.0
click at [890, 427] on div "Janela de atendimento Grade de atendimento Capacidade Transportadoras Veículos …" at bounding box center [784, 389] width 1568 height 778
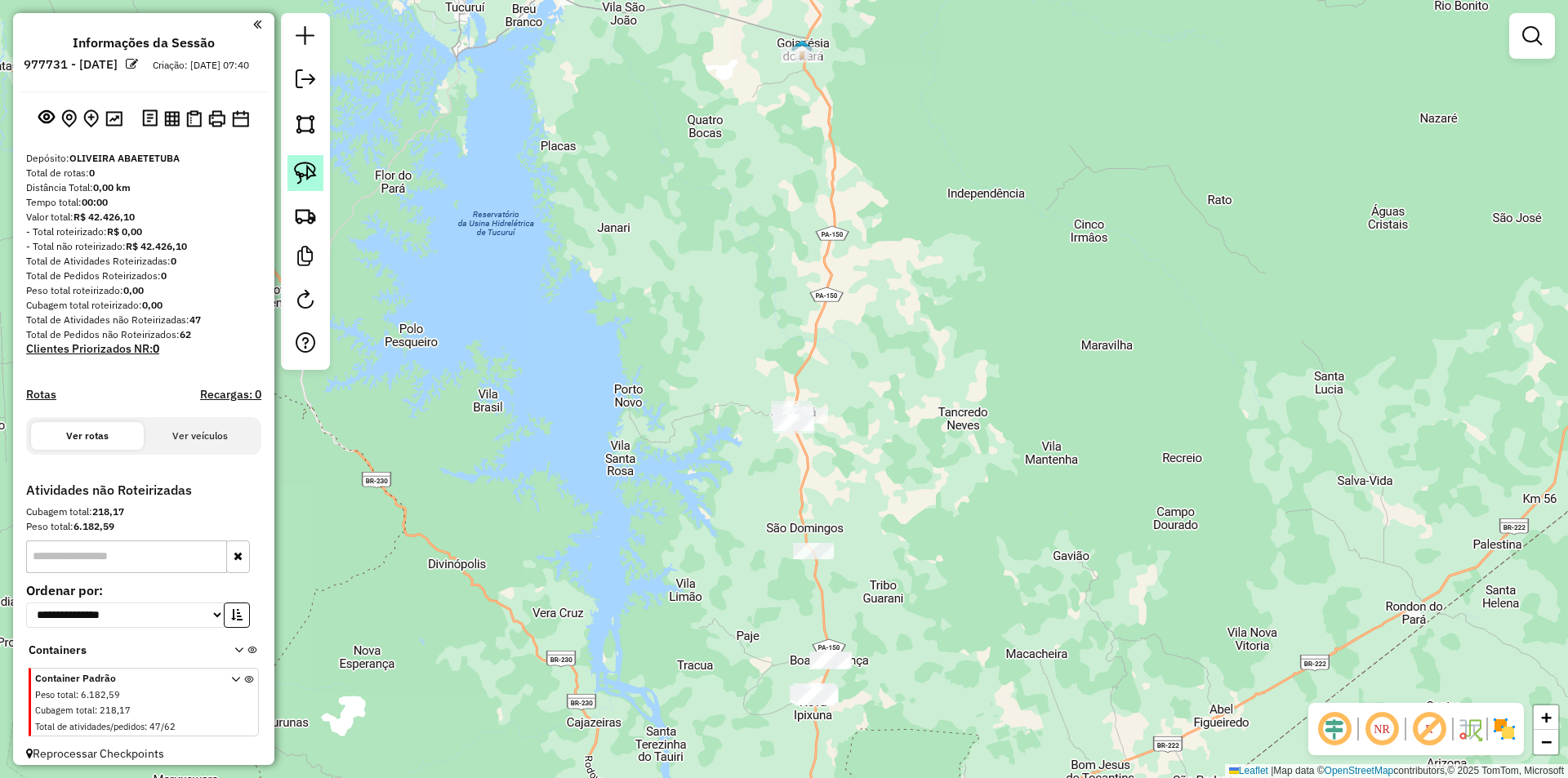
click at [308, 172] on img at bounding box center [305, 173] width 23 height 23
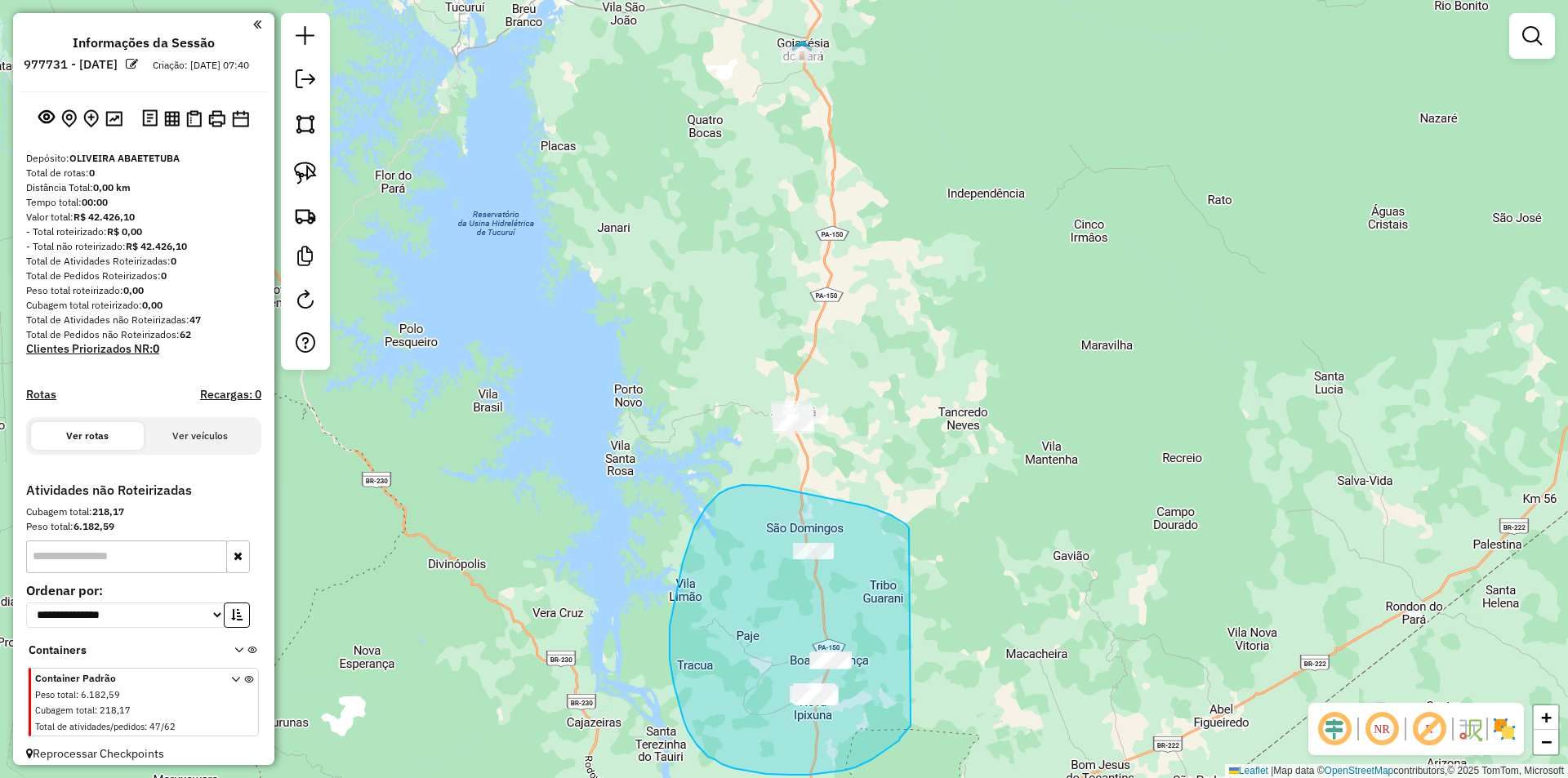
drag, startPoint x: 909, startPoint y: 528, endPoint x: 911, endPoint y: 726, distance: 198.0
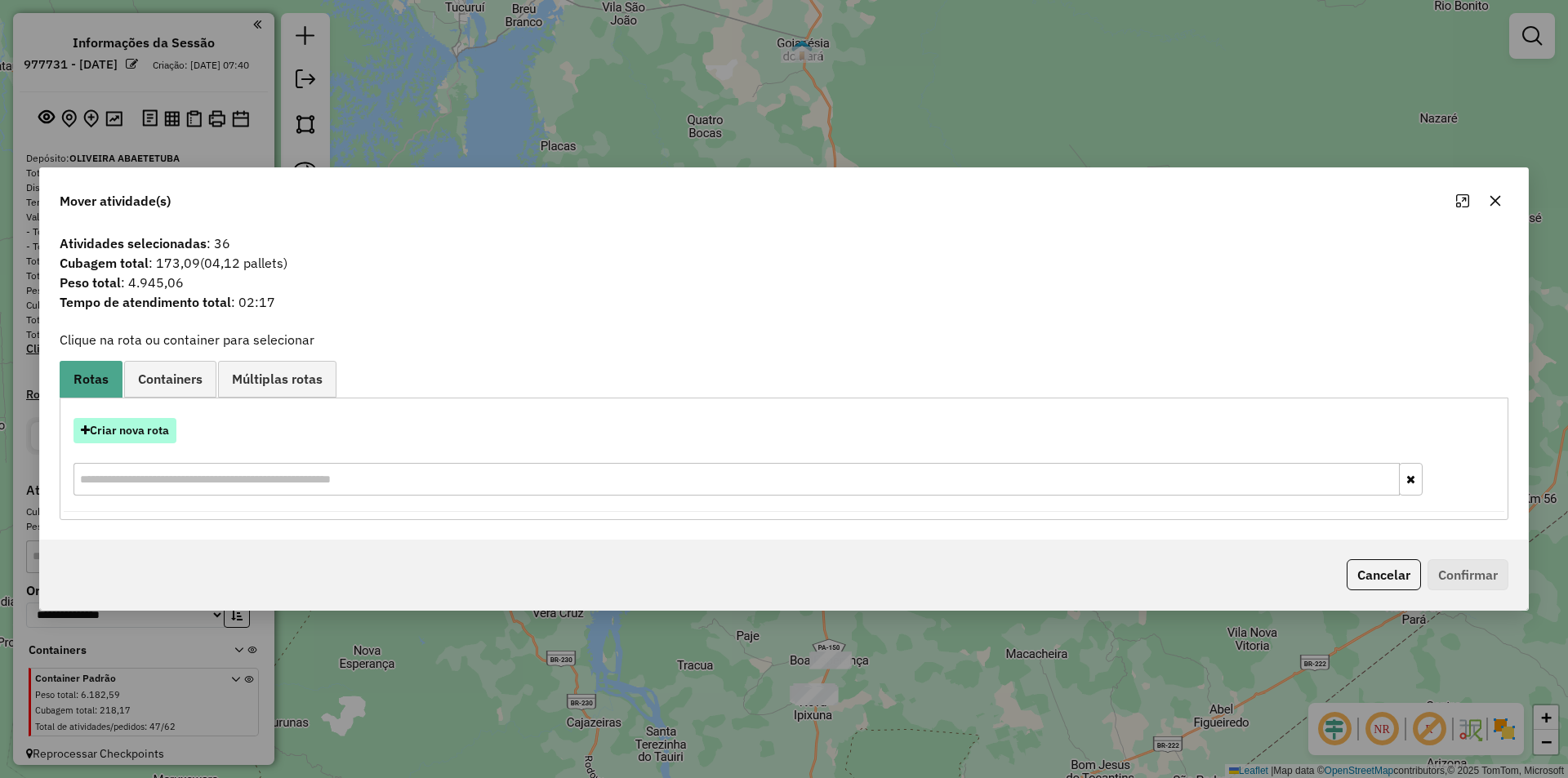
click at [149, 434] on button "Criar nova rota" at bounding box center [125, 431] width 103 height 25
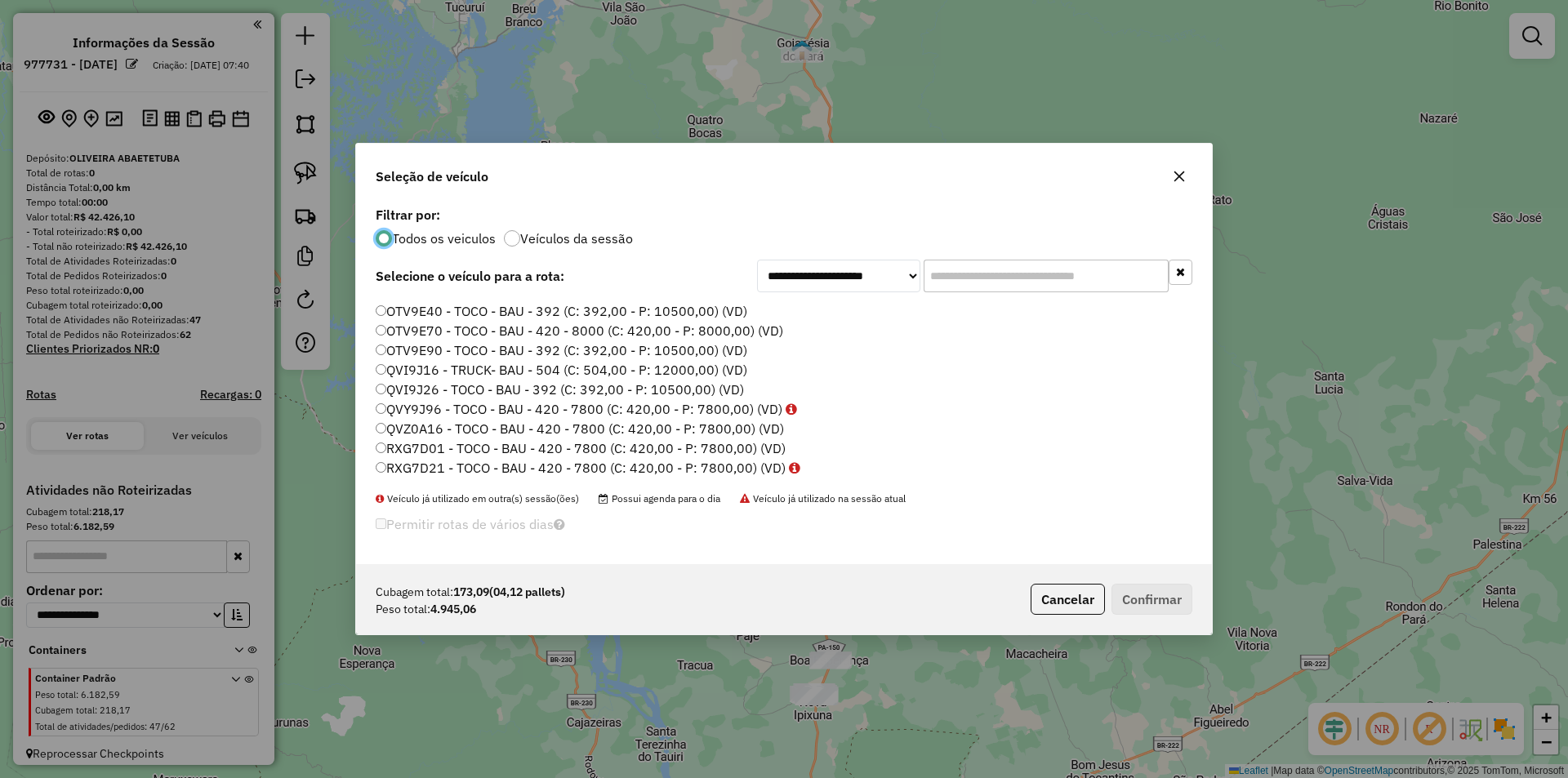
scroll to position [565, 0]
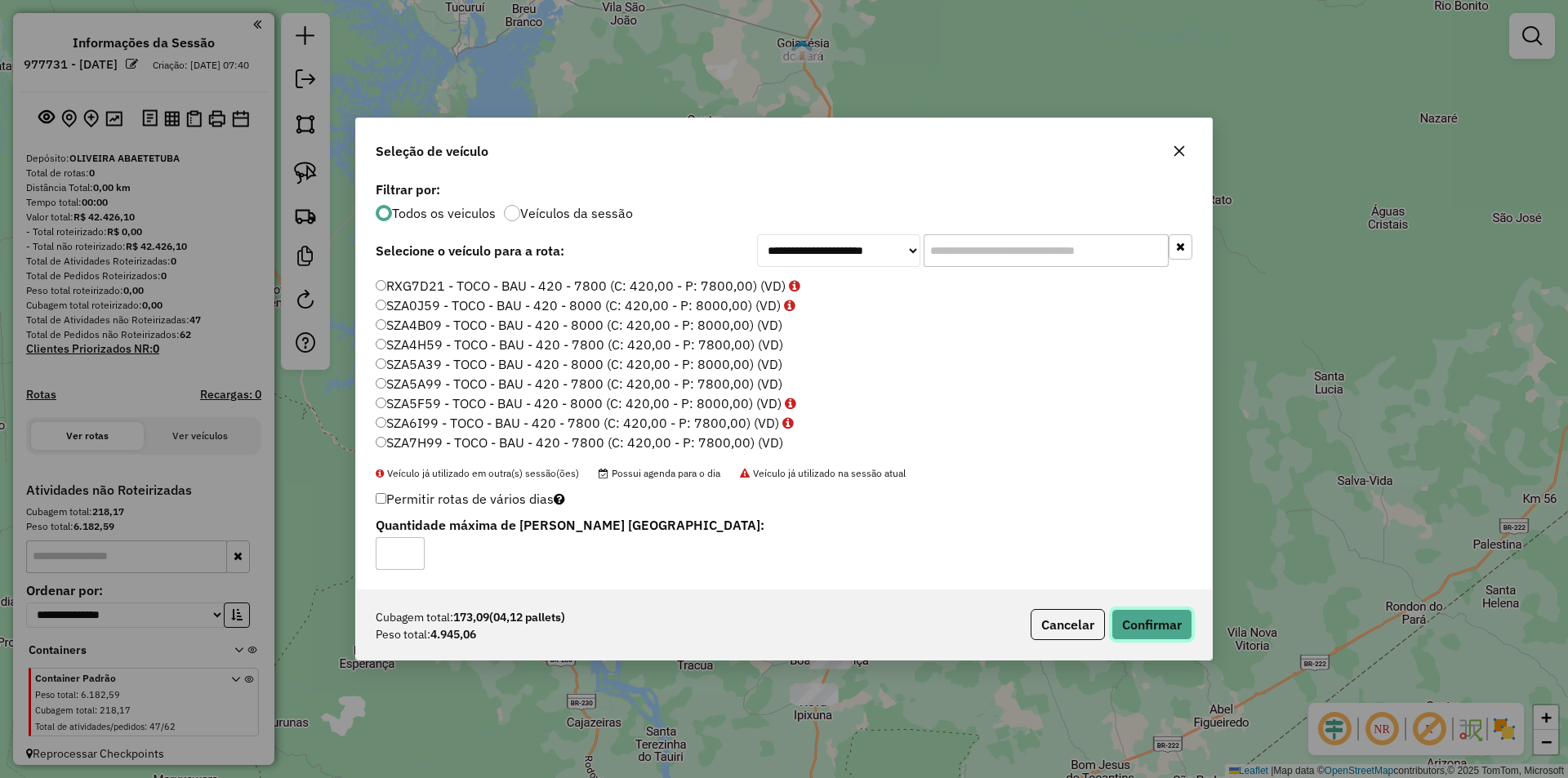
click at [1138, 630] on button "Confirmar" at bounding box center [1152, 624] width 81 height 31
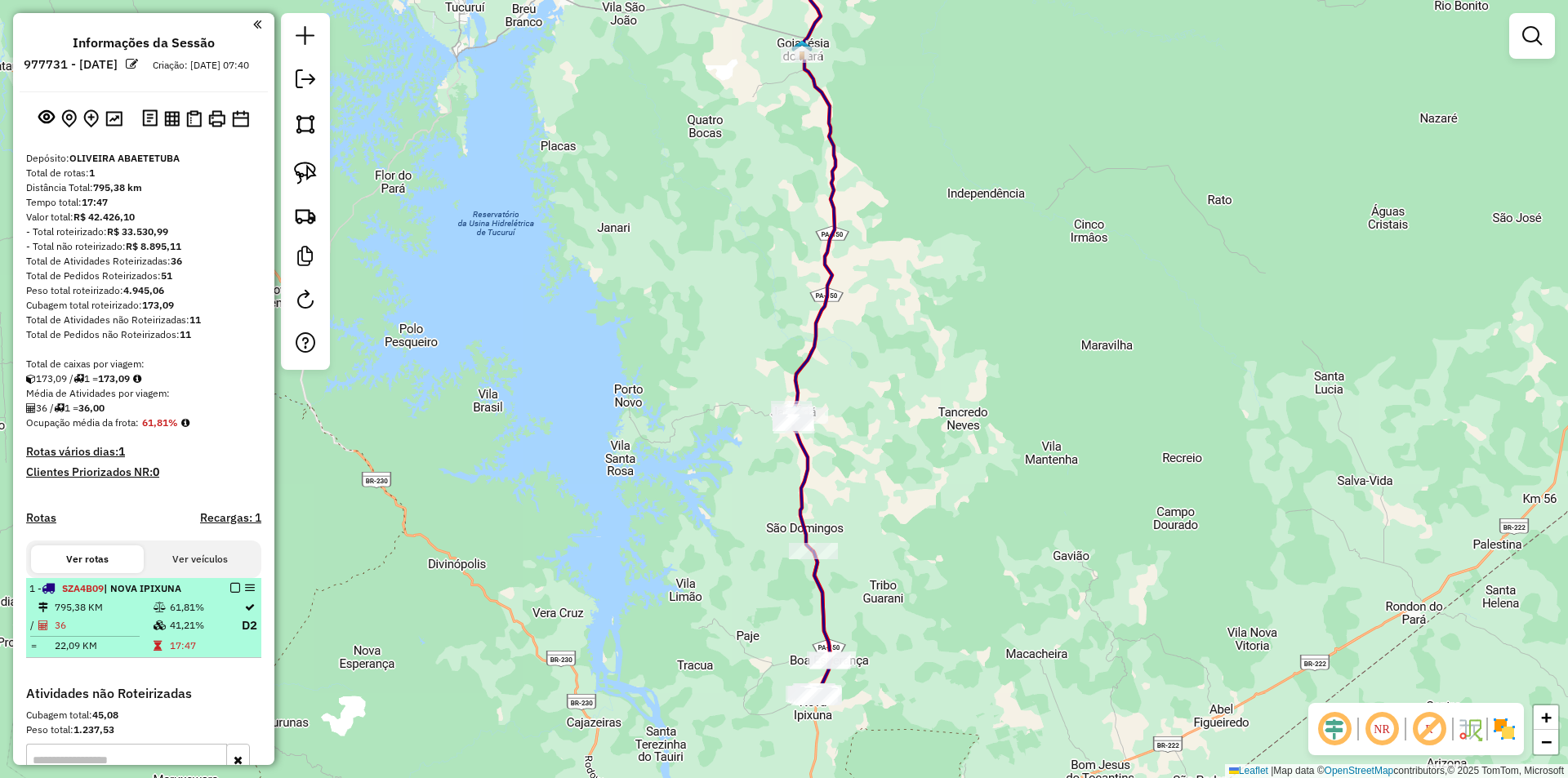
click at [231, 593] on em at bounding box center [235, 588] width 10 height 10
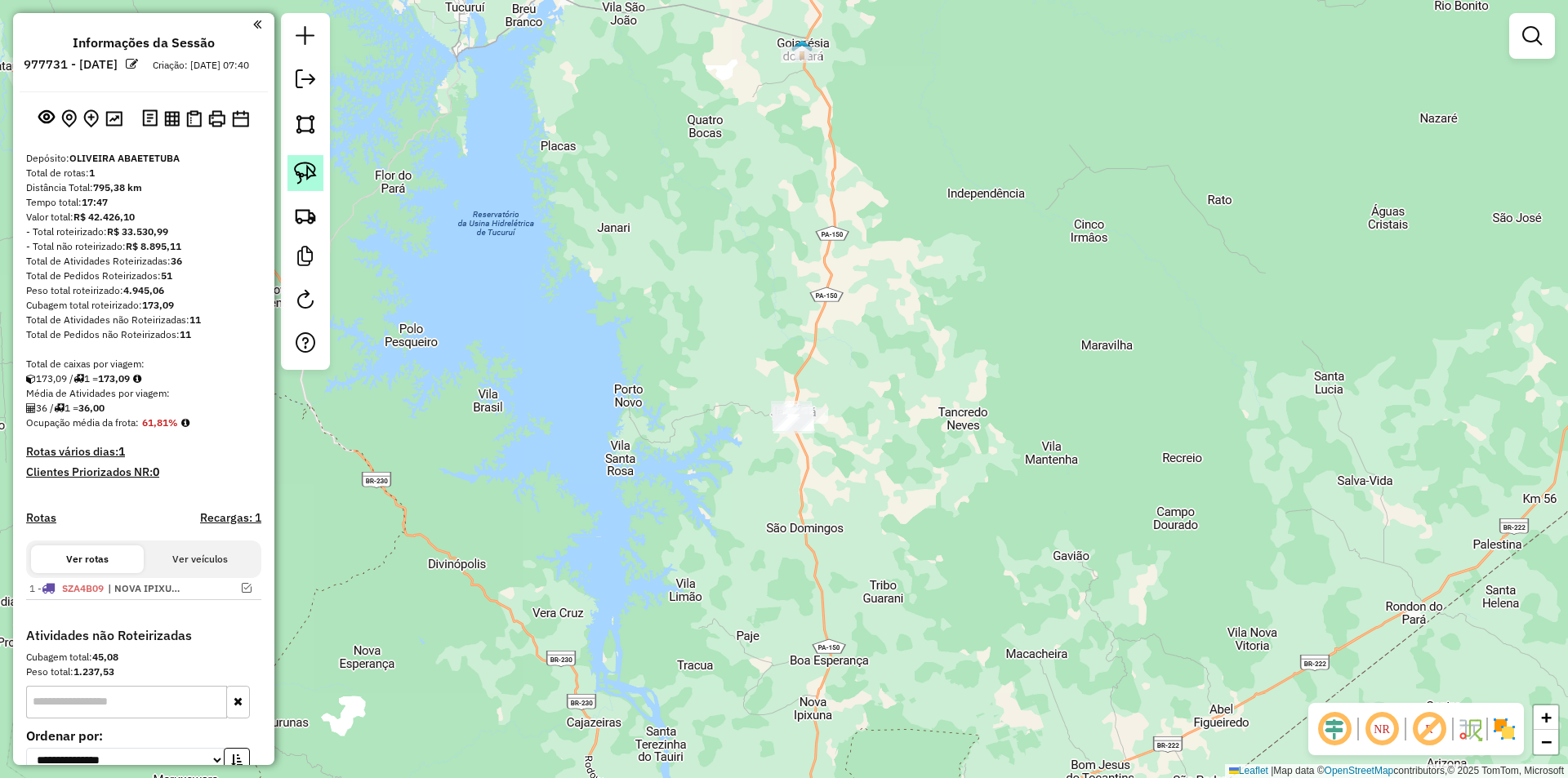
click at [312, 172] on img at bounding box center [305, 173] width 23 height 23
drag, startPoint x: 879, startPoint y: 372, endPoint x: 848, endPoint y: 449, distance: 83.0
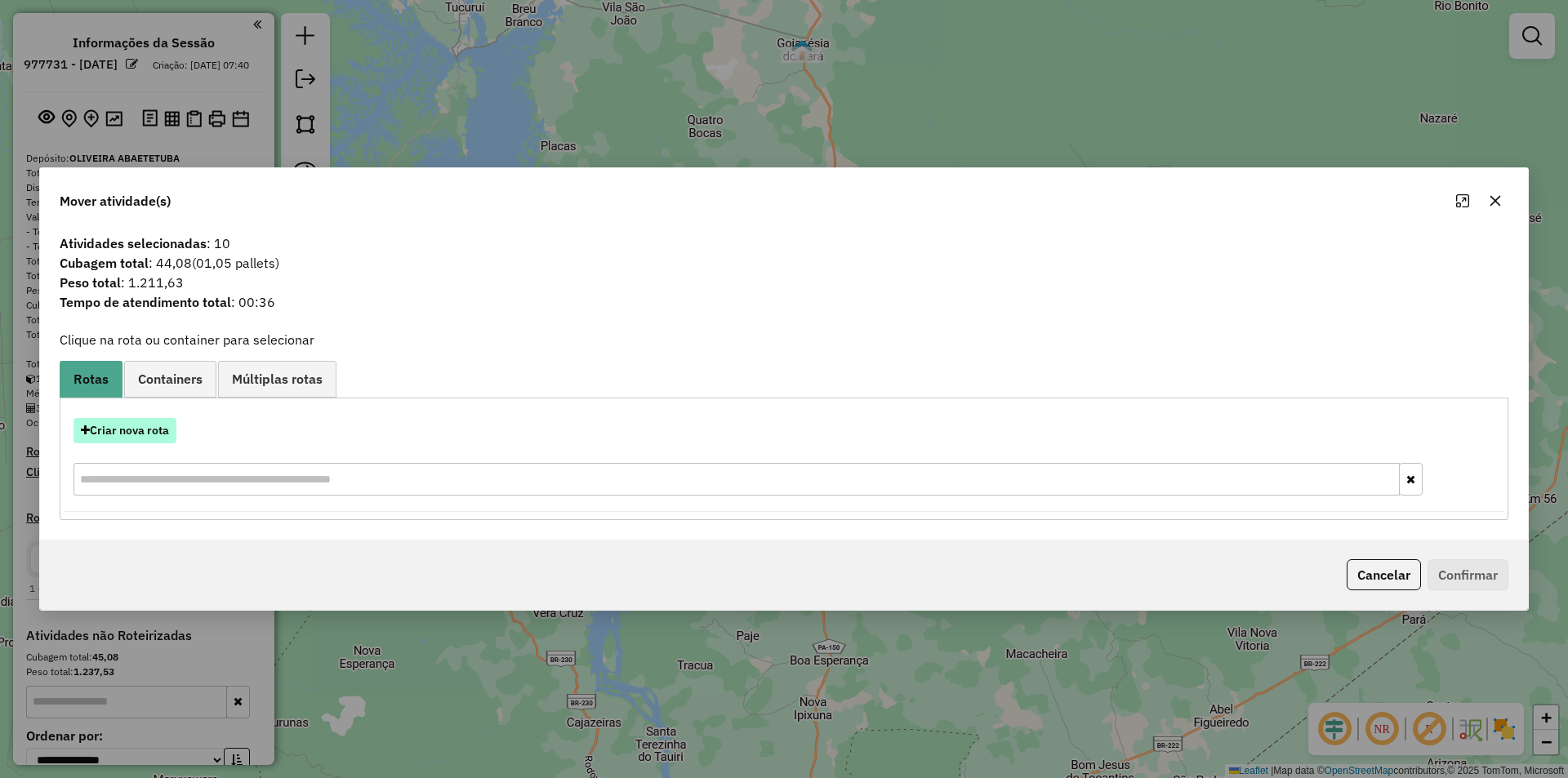
click at [139, 430] on button "Criar nova rota" at bounding box center [125, 431] width 103 height 25
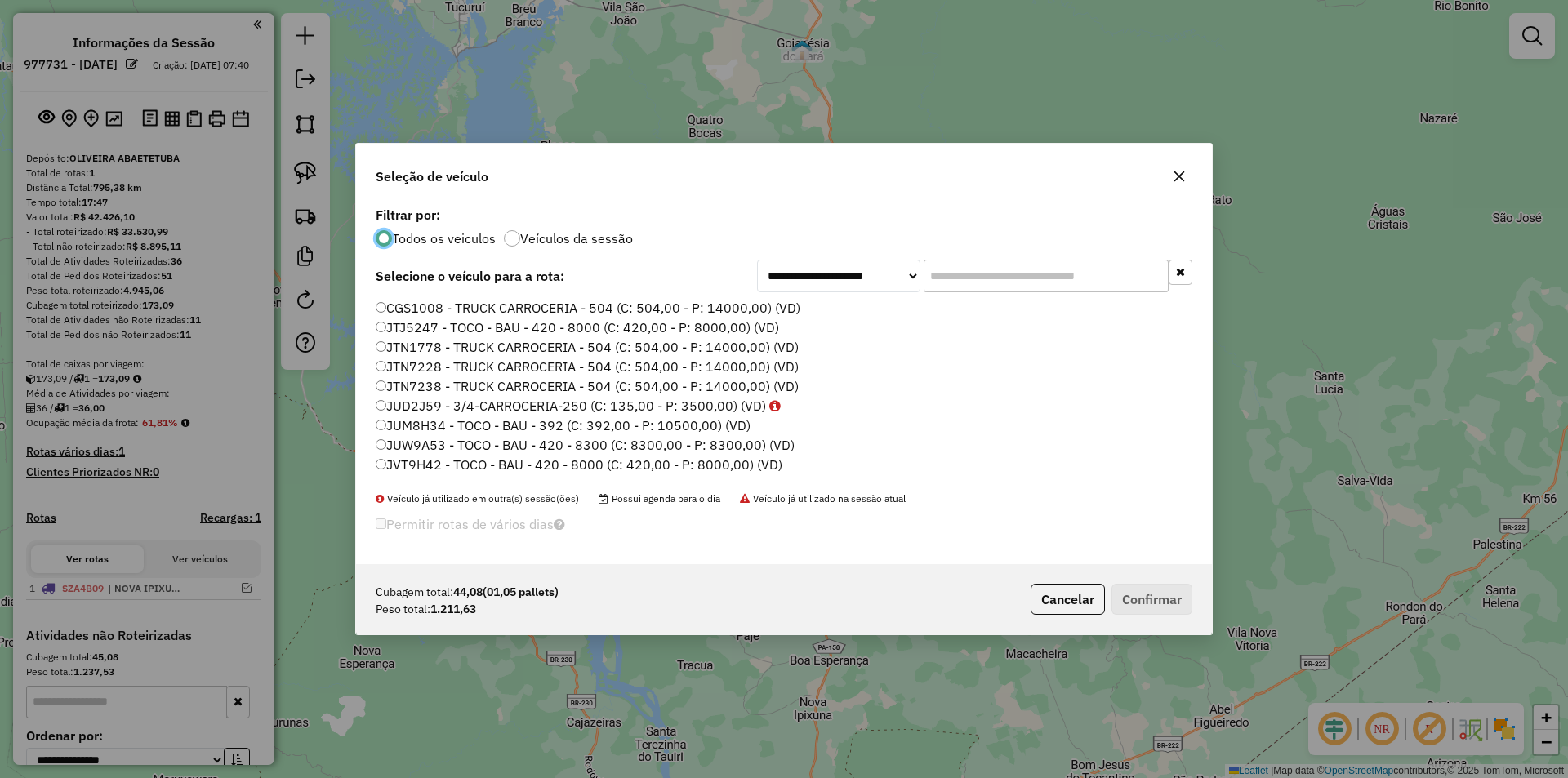
scroll to position [164, 0]
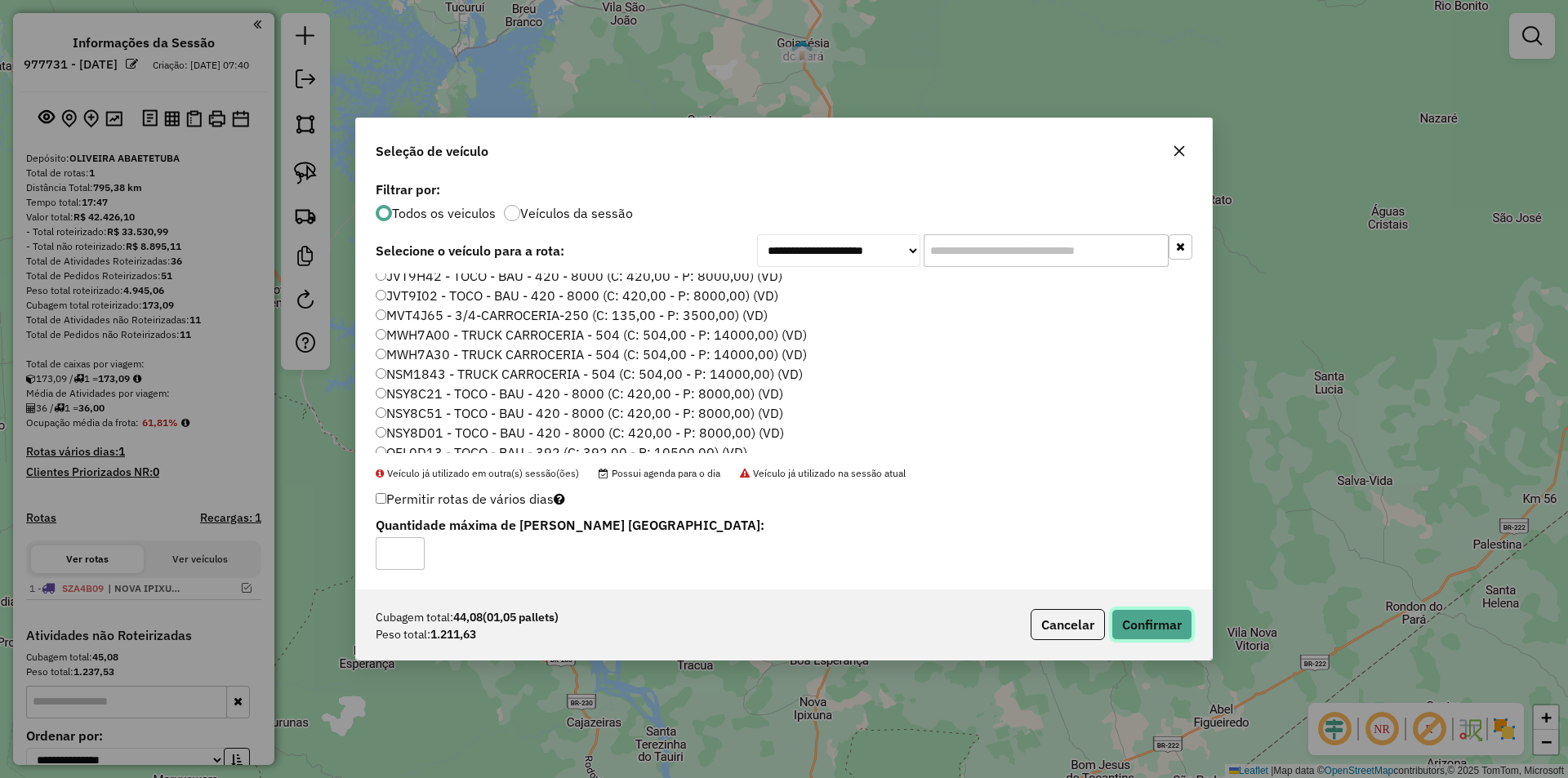
click at [1140, 623] on button "Confirmar" at bounding box center [1152, 624] width 81 height 31
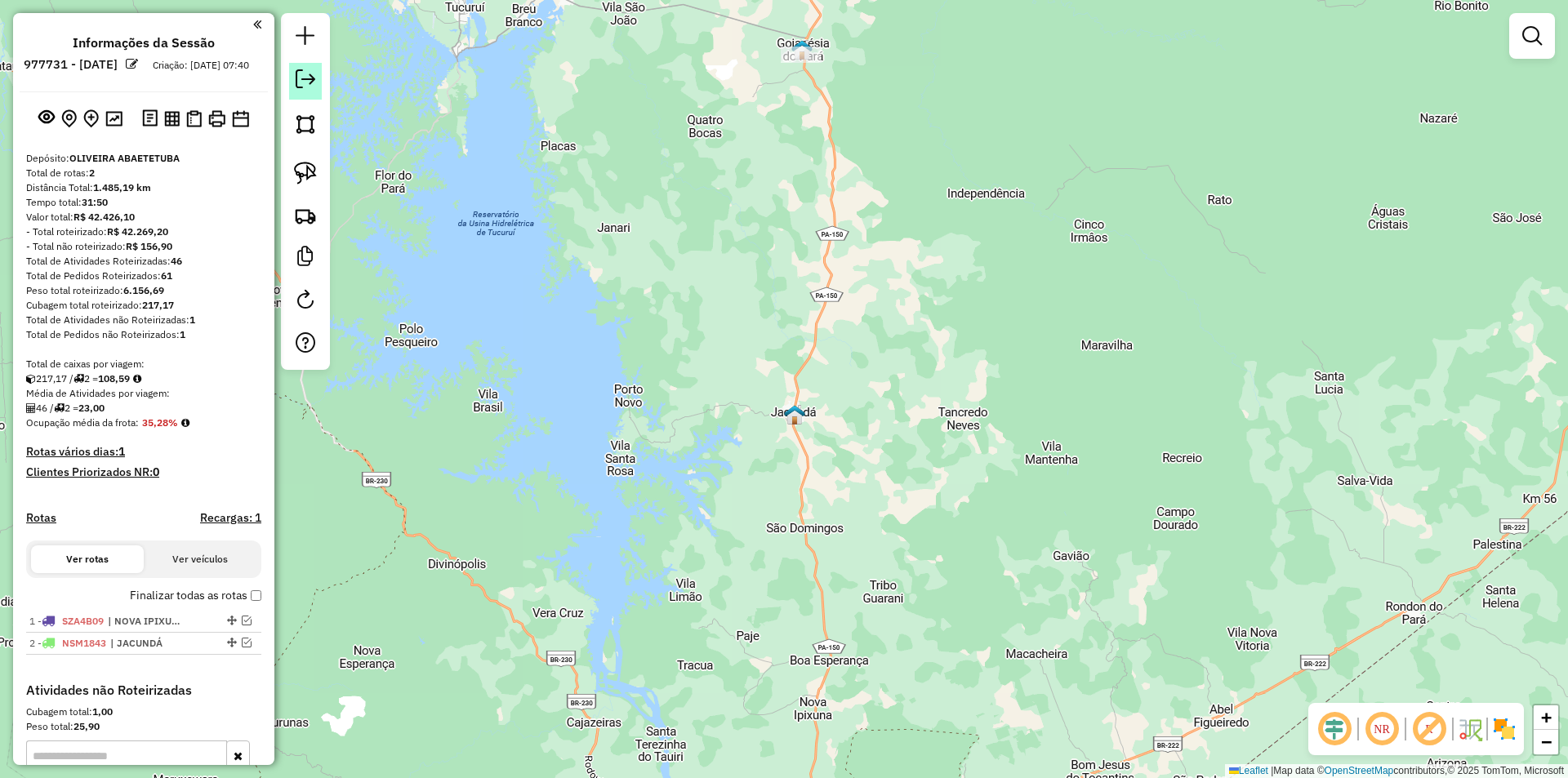
click at [303, 76] on em at bounding box center [306, 80] width 20 height 20
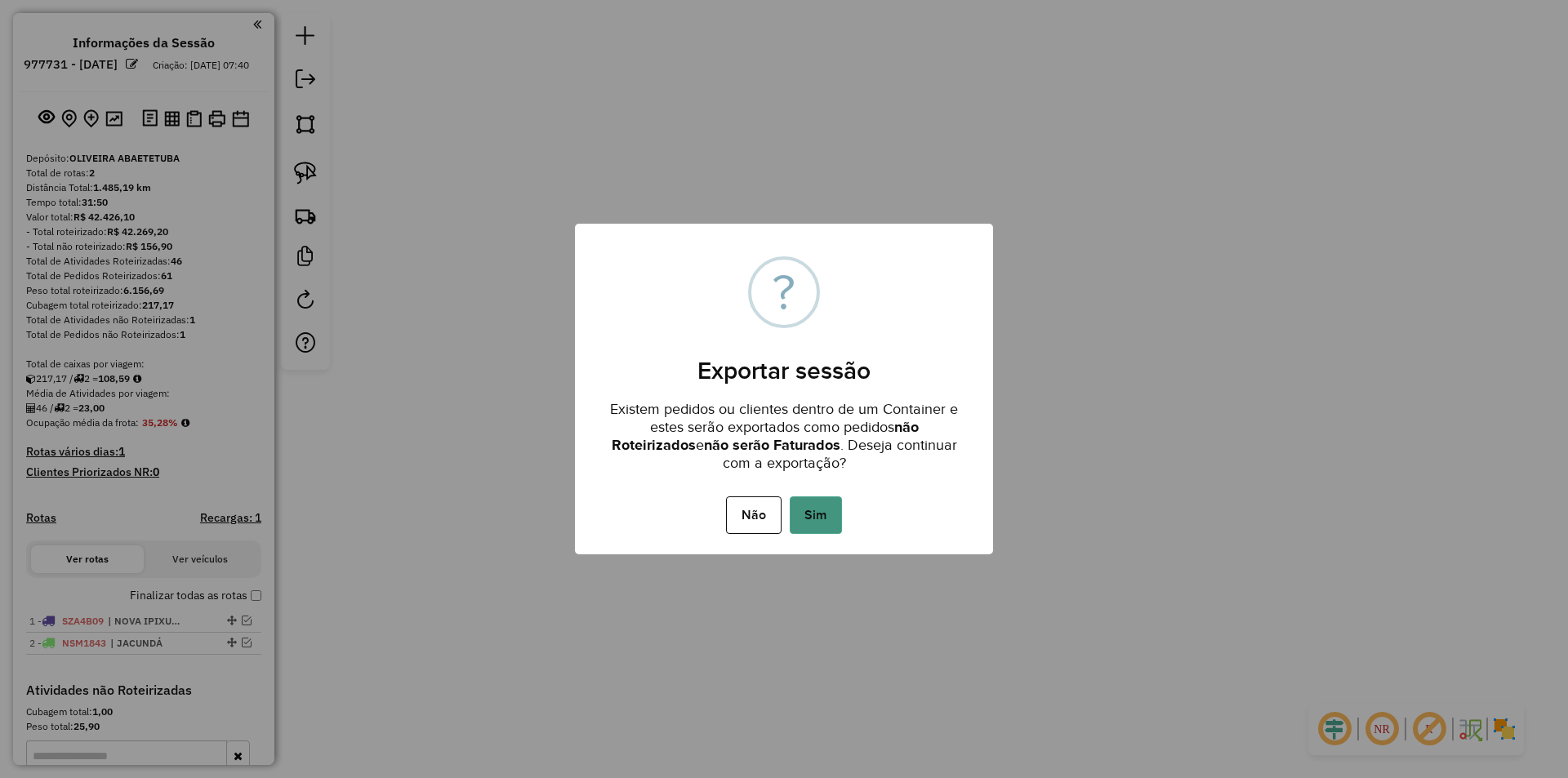
click at [816, 517] on button "Sim" at bounding box center [816, 516] width 52 height 38
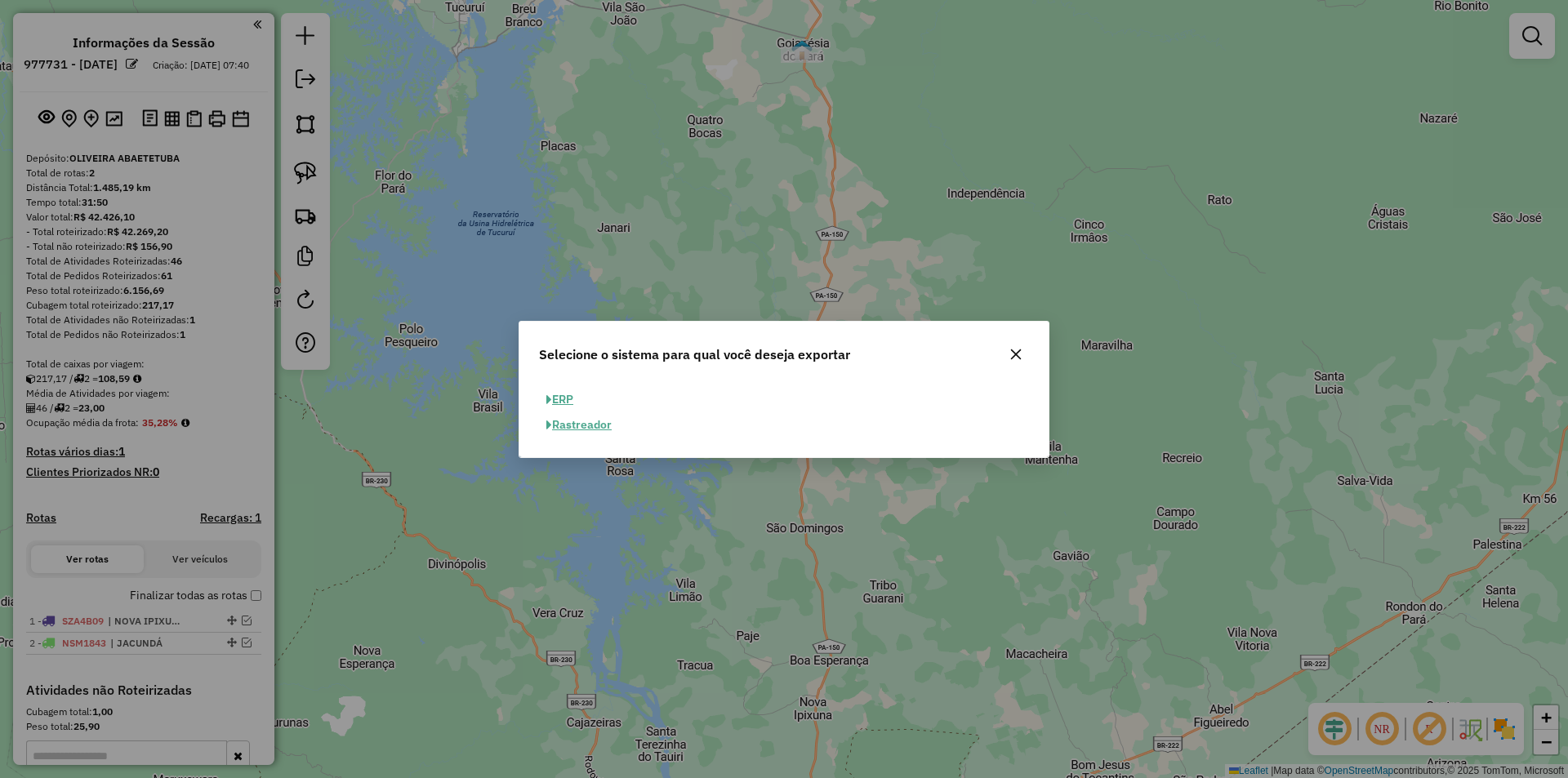
click at [557, 398] on button "ERP" at bounding box center [560, 400] width 42 height 25
select select "**"
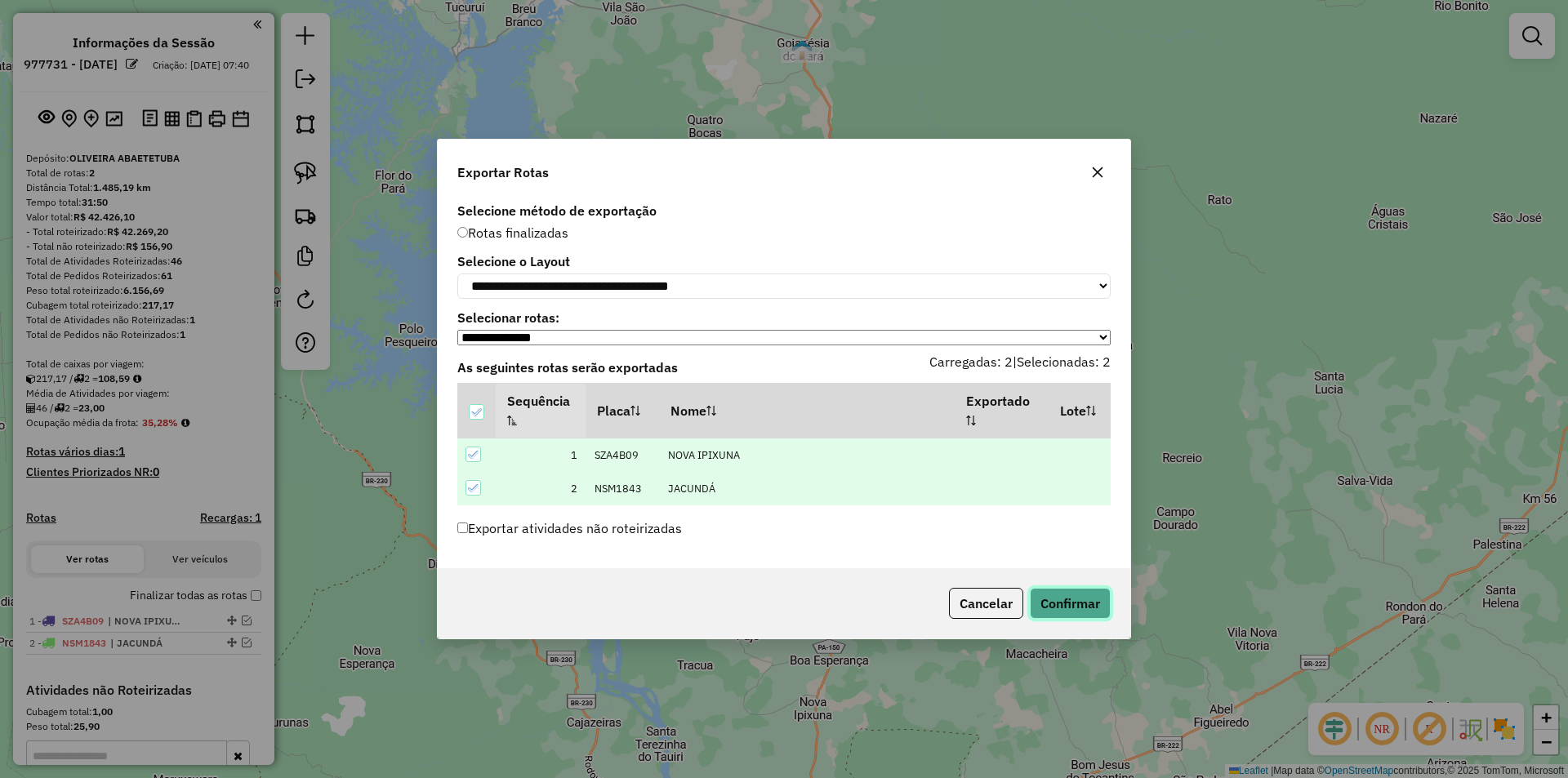
click at [1079, 608] on button "Confirmar" at bounding box center [1069, 603] width 81 height 31
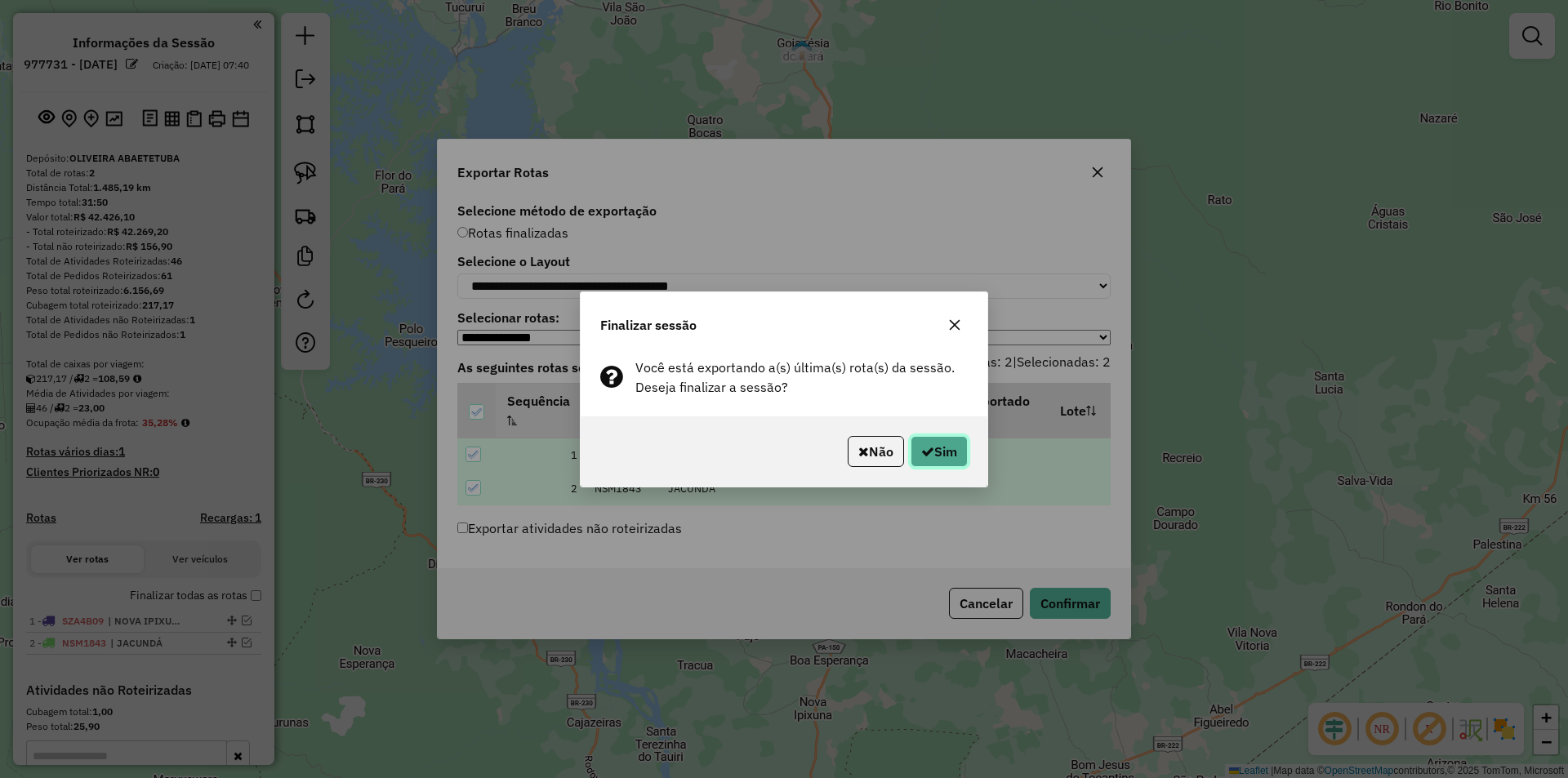
click at [949, 453] on button "Sim" at bounding box center [939, 451] width 57 height 31
